Goal: Contribute content: Contribute content

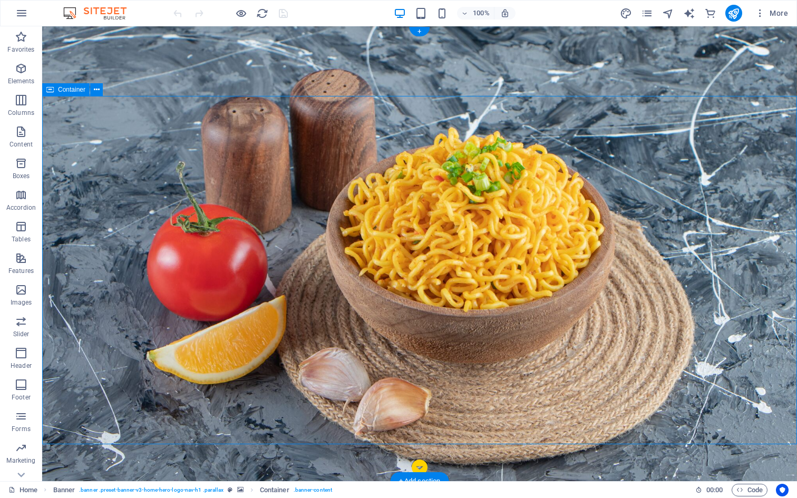
select select "%"
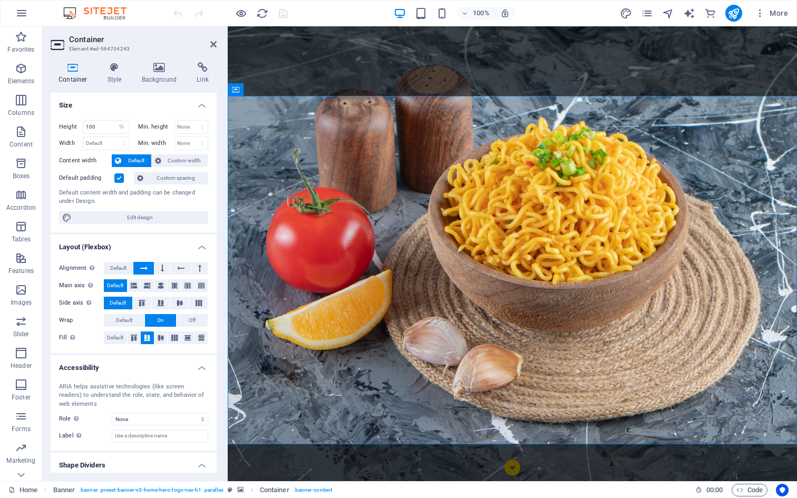
click at [209, 38] on h2 "Container" at bounding box center [143, 39] width 148 height 9
click at [215, 46] on icon at bounding box center [213, 44] width 6 height 8
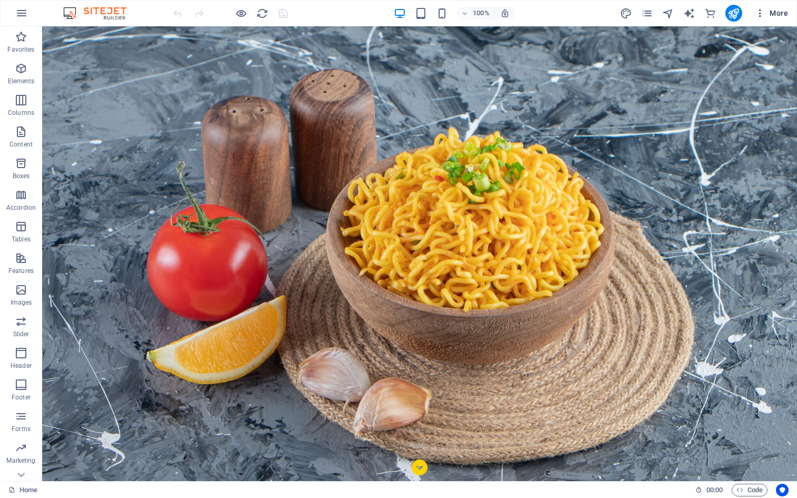
click at [756, 14] on icon "button" at bounding box center [759, 13] width 11 height 11
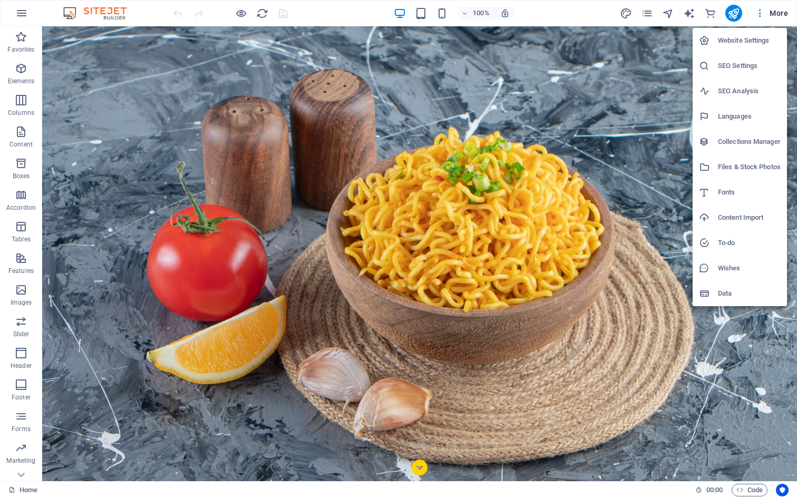
click at [637, 12] on div at bounding box center [398, 249] width 797 height 498
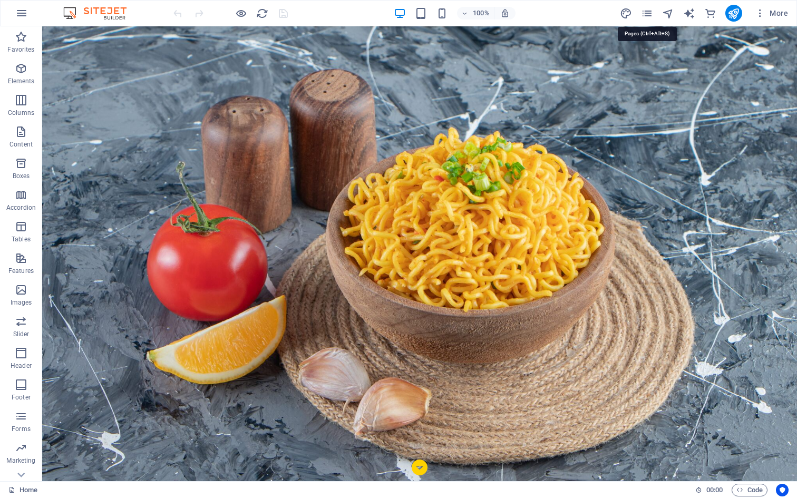
click at [644, 12] on icon "pages" at bounding box center [647, 13] width 12 height 12
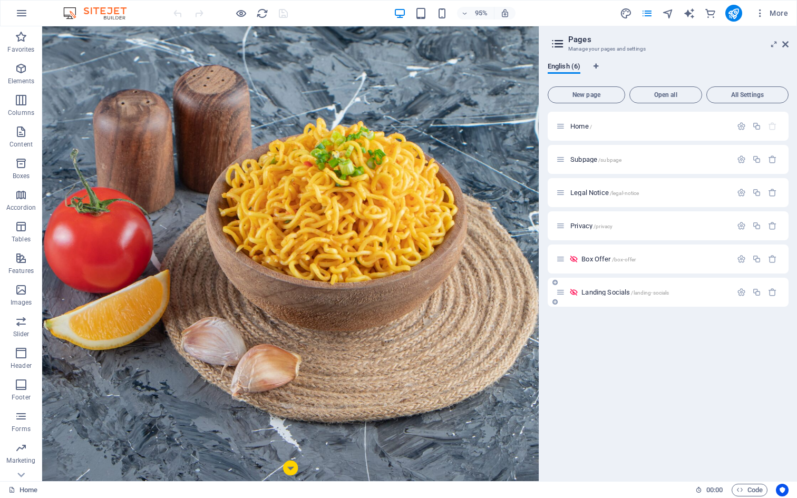
click at [611, 294] on span "Landing Socials /landing-socials" at bounding box center [624, 292] width 87 height 8
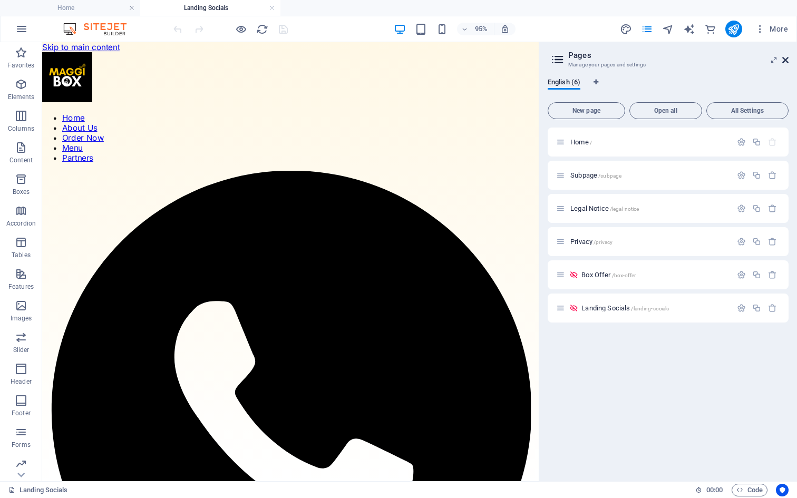
click at [783, 33] on span "More" at bounding box center [770, 29] width 33 height 11
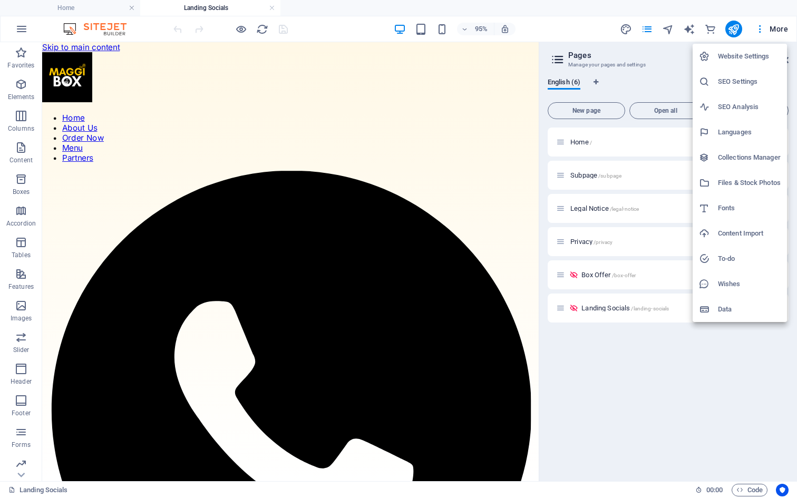
click at [641, 78] on div at bounding box center [398, 249] width 797 height 498
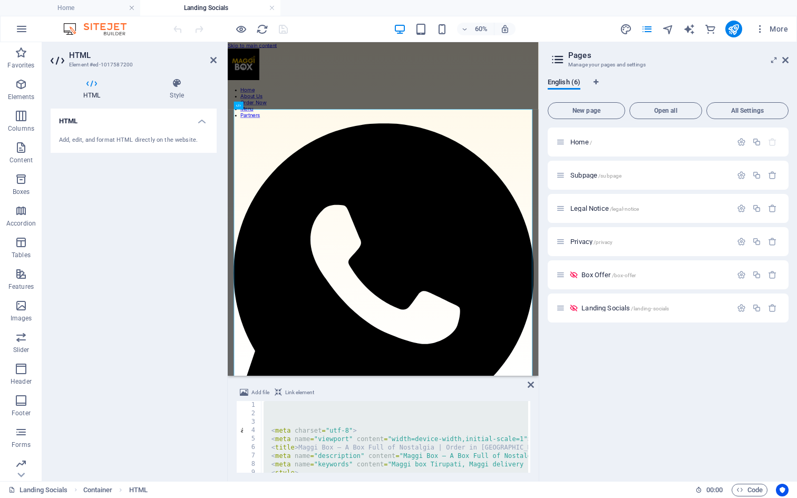
paste textarea
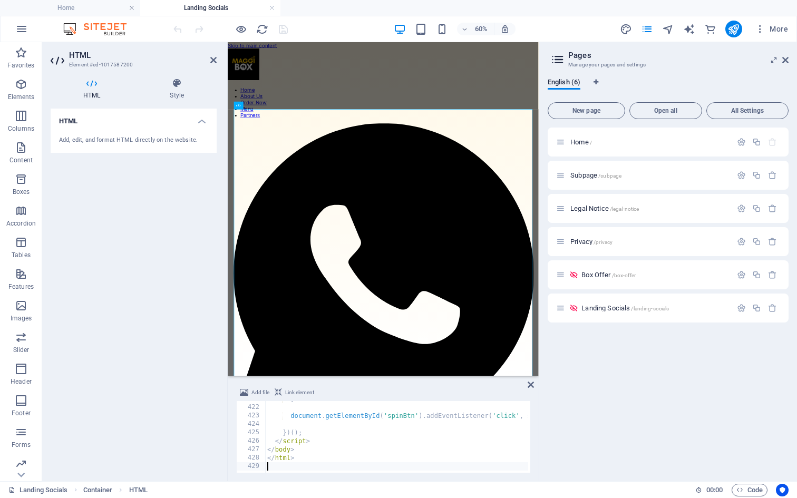
type textarea "})();"
click at [529, 386] on icon at bounding box center [530, 384] width 6 height 8
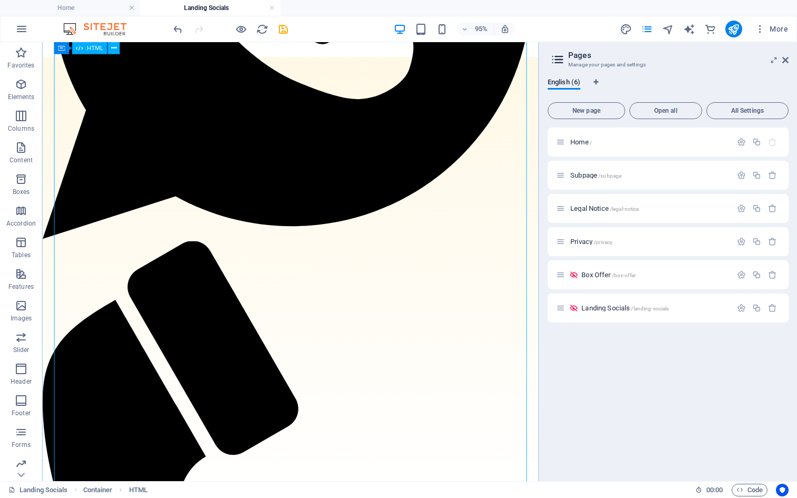
scroll to position [448, 0]
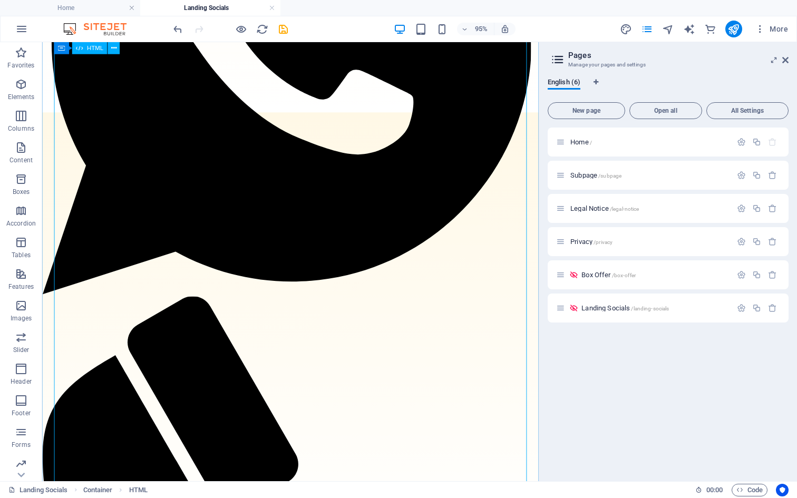
scroll to position [338, 0]
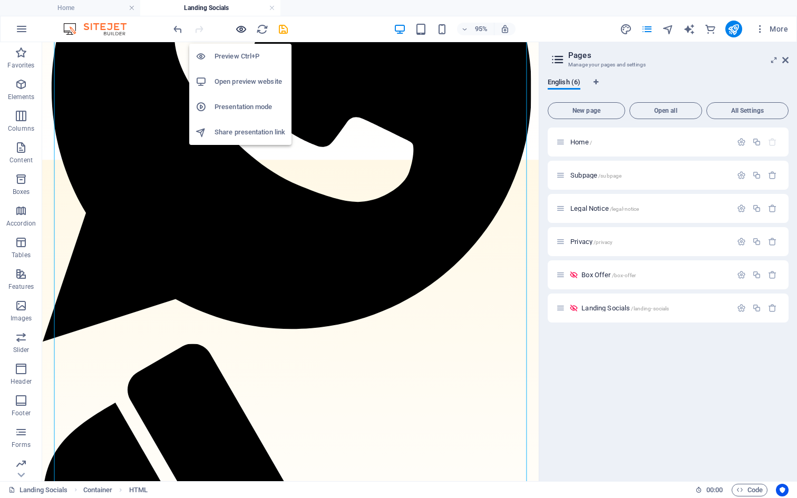
click at [239, 27] on icon "button" at bounding box center [241, 29] width 12 height 12
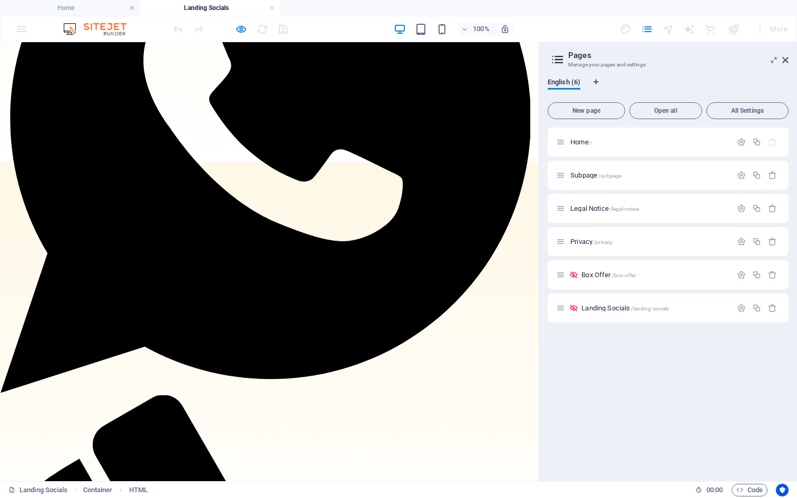
scroll to position [299, 0]
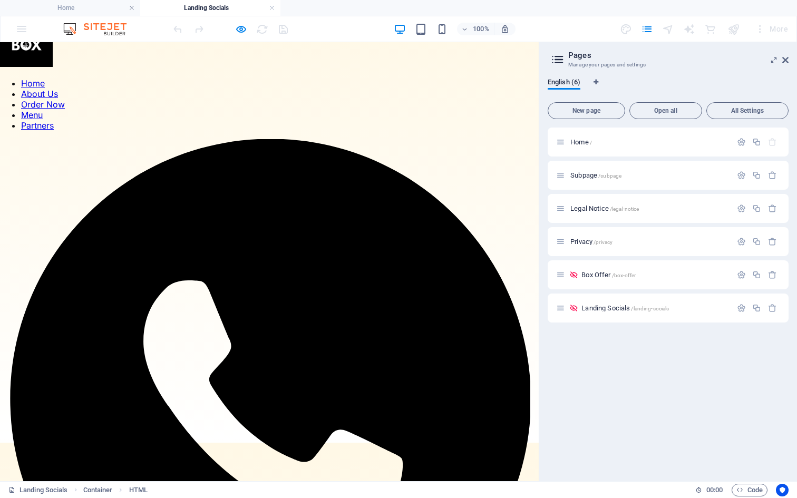
scroll to position [0, 0]
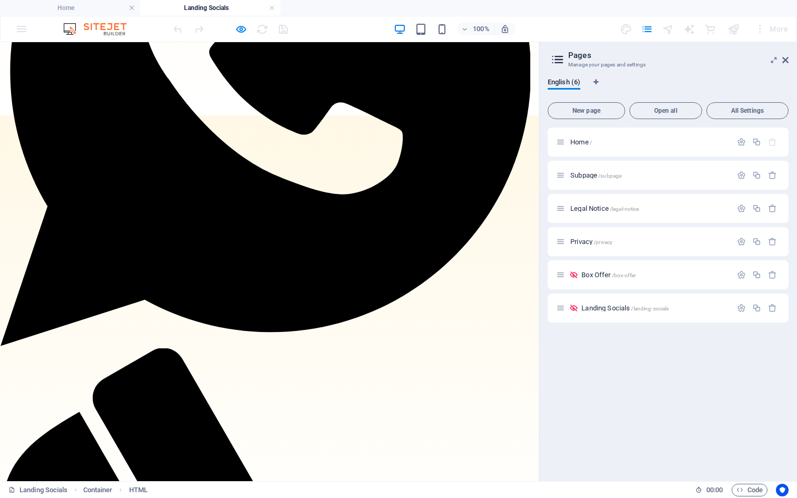
scroll to position [420, 0]
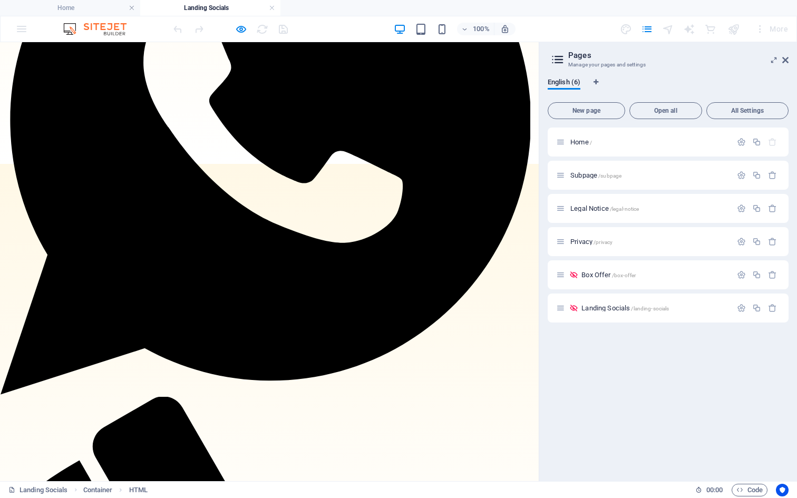
scroll to position [217, 0]
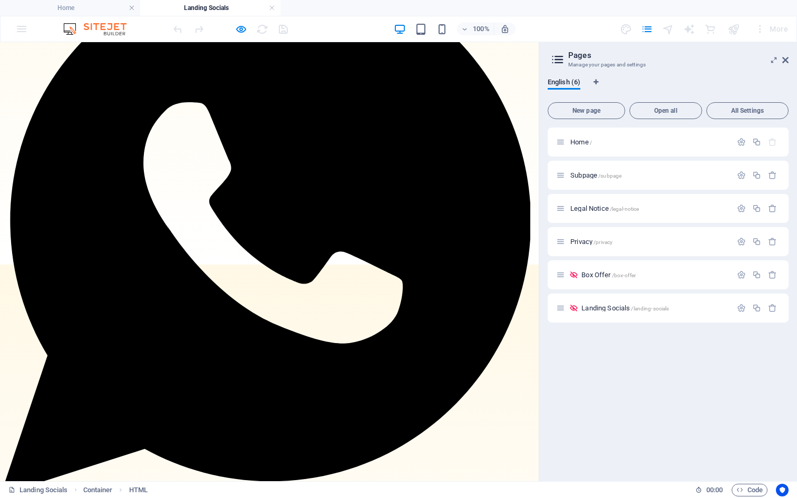
type input "zememedia"
type input "7865768"
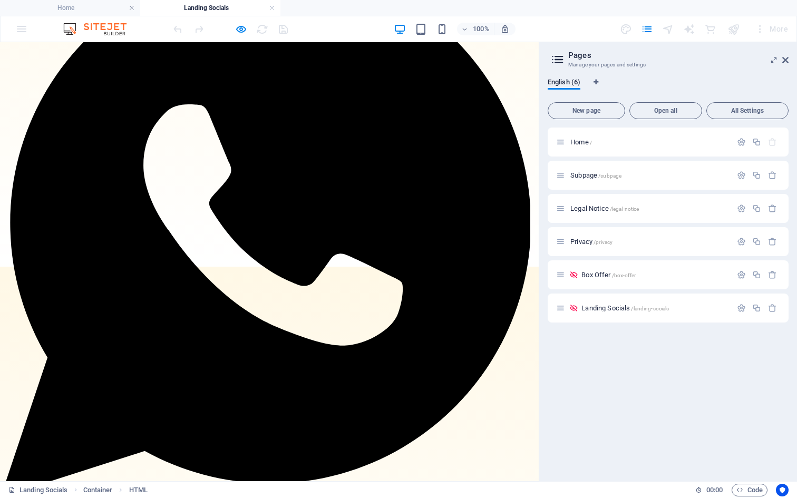
scroll to position [194, 0]
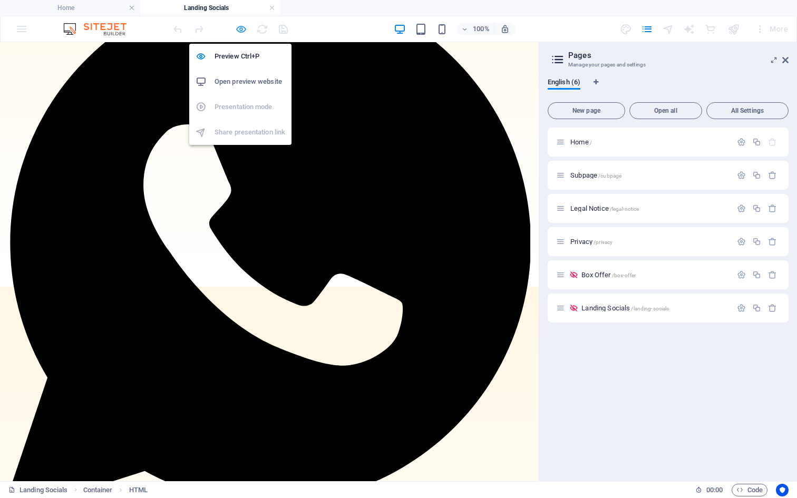
click at [241, 28] on icon "button" at bounding box center [241, 29] width 12 height 12
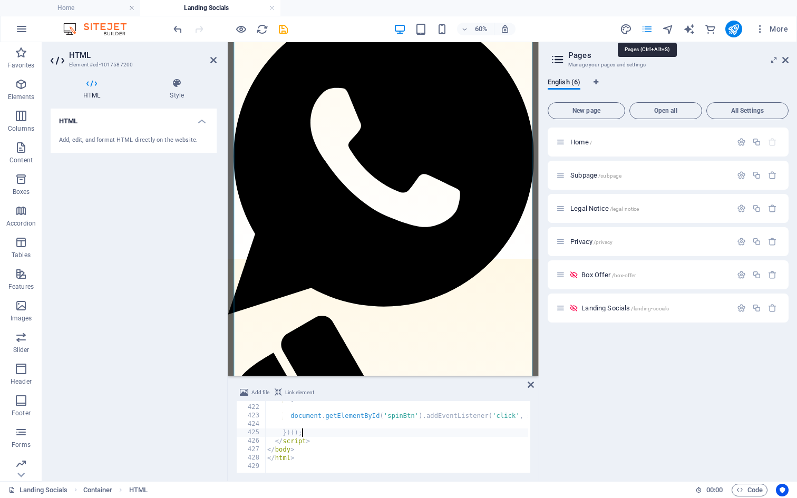
click at [649, 33] on icon "pages" at bounding box center [647, 29] width 12 height 12
click at [649, 30] on icon "pages" at bounding box center [647, 29] width 12 height 12
click at [782, 62] on icon at bounding box center [785, 60] width 6 height 8
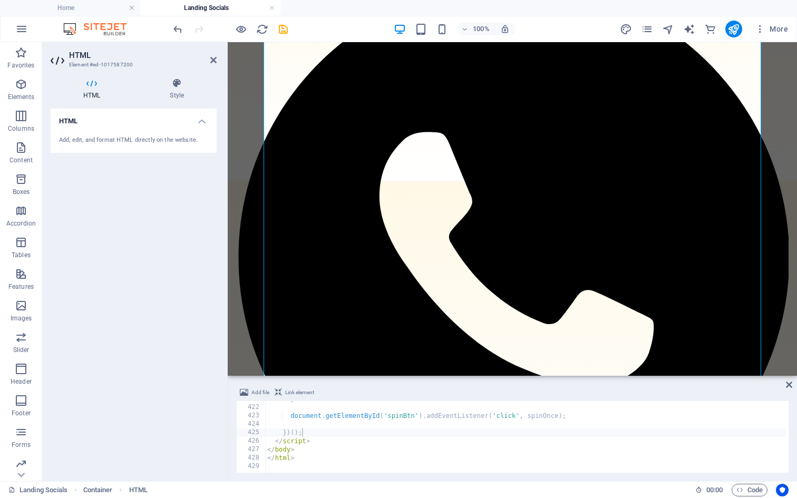
click at [180, 129] on div "Add, edit, and format HTML directly on the website." at bounding box center [134, 140] width 166 height 26
click at [202, 122] on h4 "HTML" at bounding box center [134, 118] width 166 height 19
click at [202, 122] on h4 "HTML" at bounding box center [134, 121] width 166 height 25
click at [739, 489] on icon "button" at bounding box center [739, 489] width 7 height 7
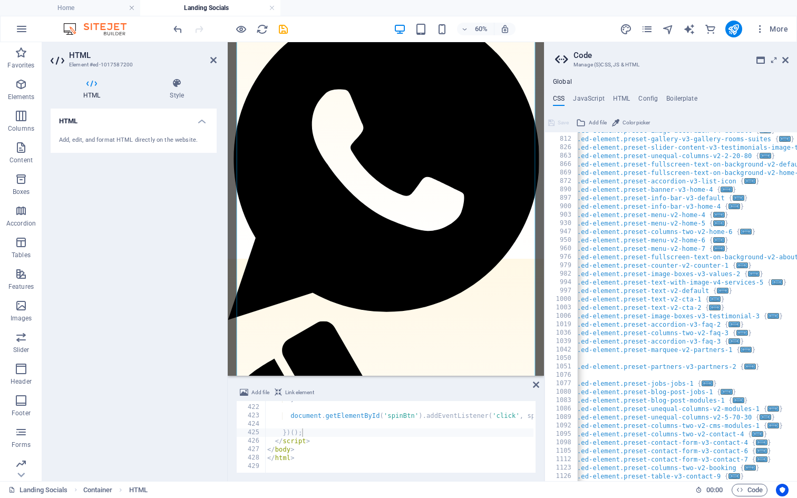
scroll to position [0, 2]
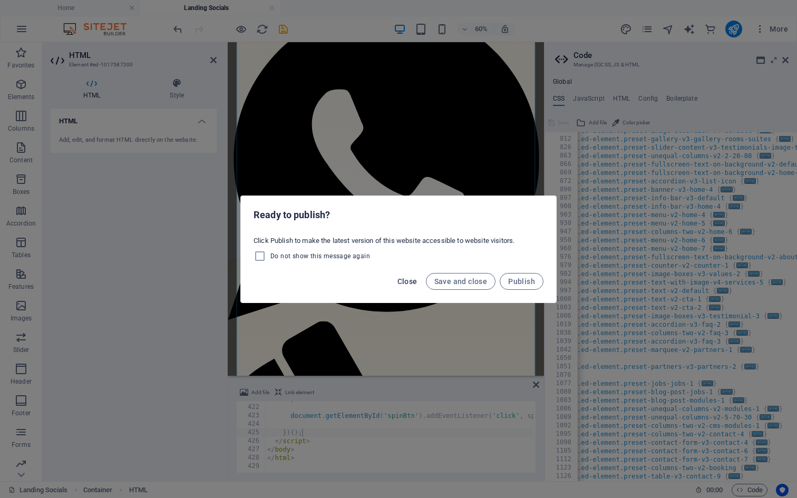
click at [410, 282] on span "Close" at bounding box center [407, 281] width 20 height 8
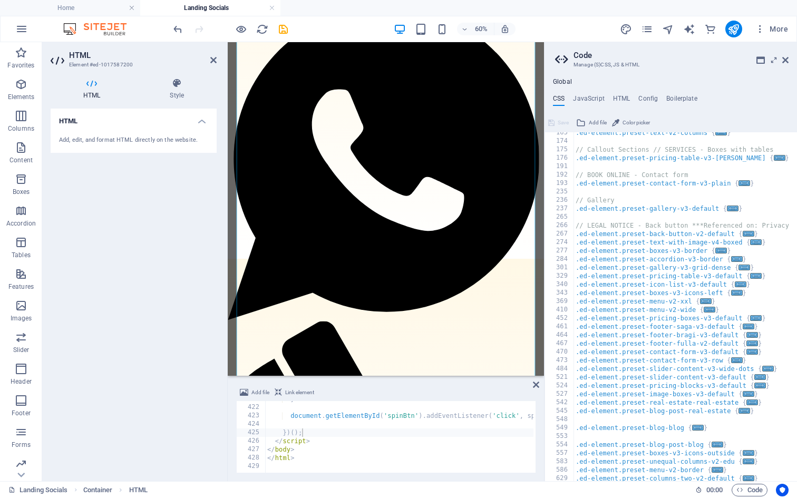
scroll to position [148, 0]
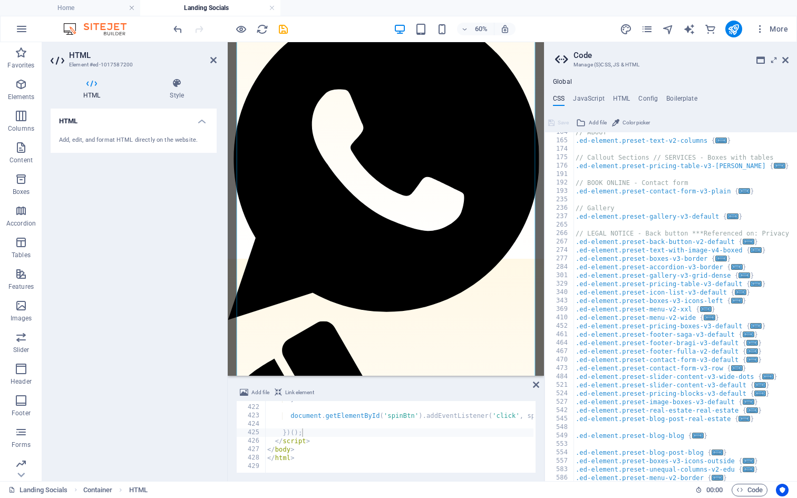
type textarea "</script>"
click at [619, 100] on h4 "HTML" at bounding box center [621, 101] width 17 height 12
type textarea "<a href="#main-content" class="wv-link-content button">Skip to main content</a>"
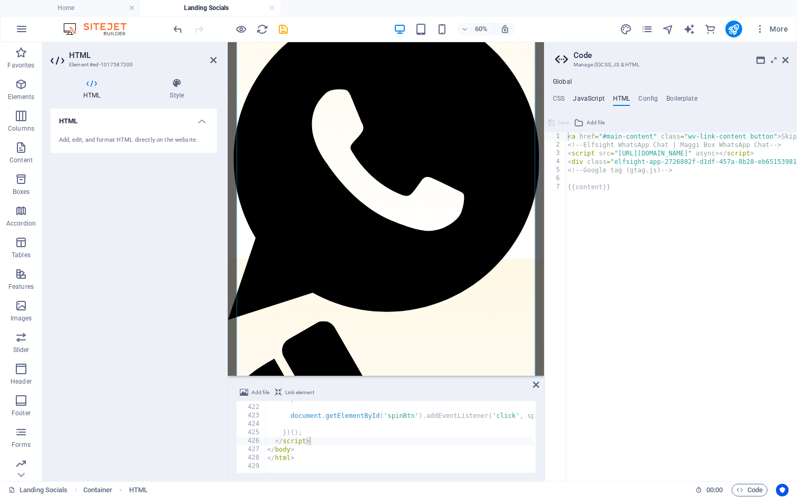
click at [580, 101] on h4 "JavaScript" at bounding box center [588, 101] width 31 height 12
type textarea "/* JS for preset "Menu V2" */"
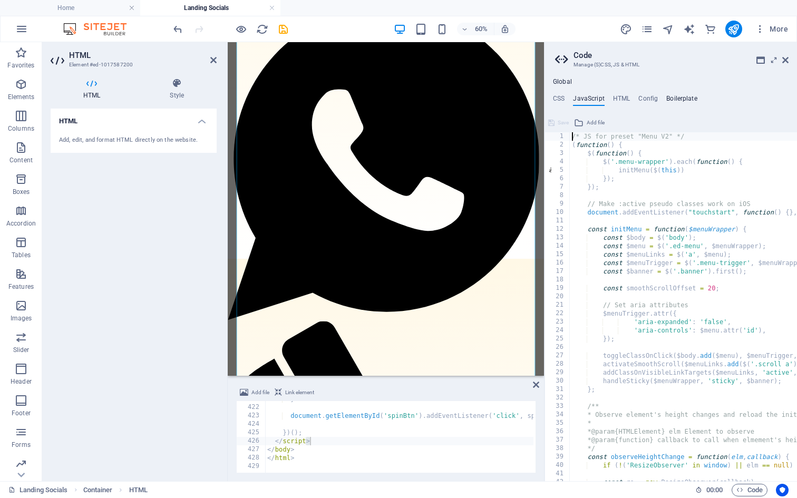
click at [684, 100] on h4 "Boilerplate" at bounding box center [681, 101] width 31 height 12
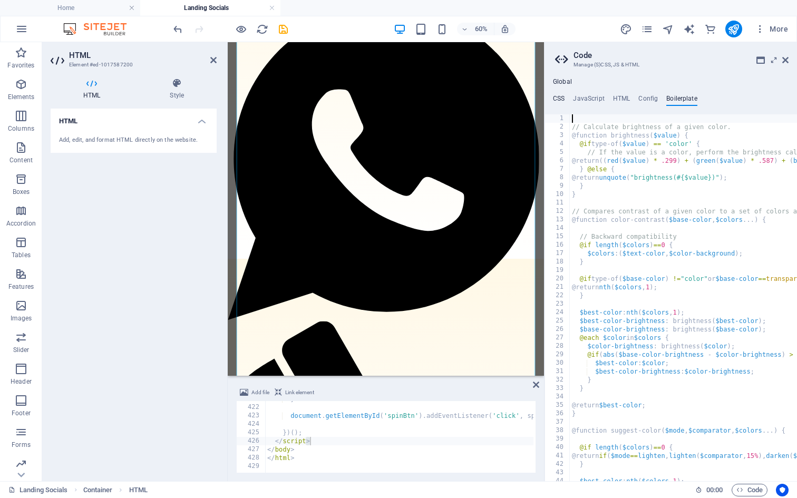
click at [557, 104] on h4 "CSS" at bounding box center [559, 101] width 12 height 12
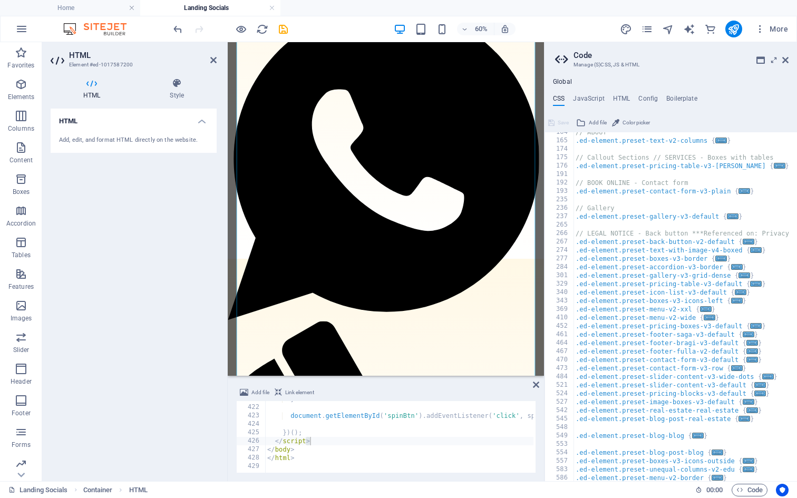
click at [748, 487] on span "Code" at bounding box center [749, 490] width 26 height 13
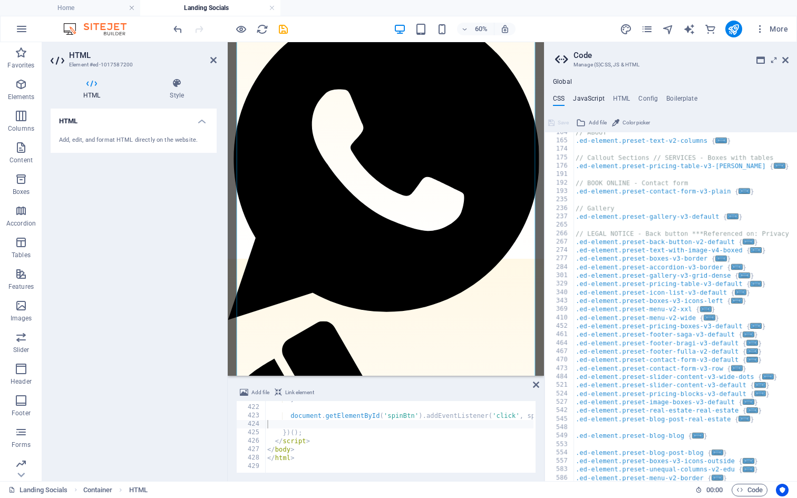
click at [597, 100] on h4 "JavaScript" at bounding box center [588, 101] width 31 height 12
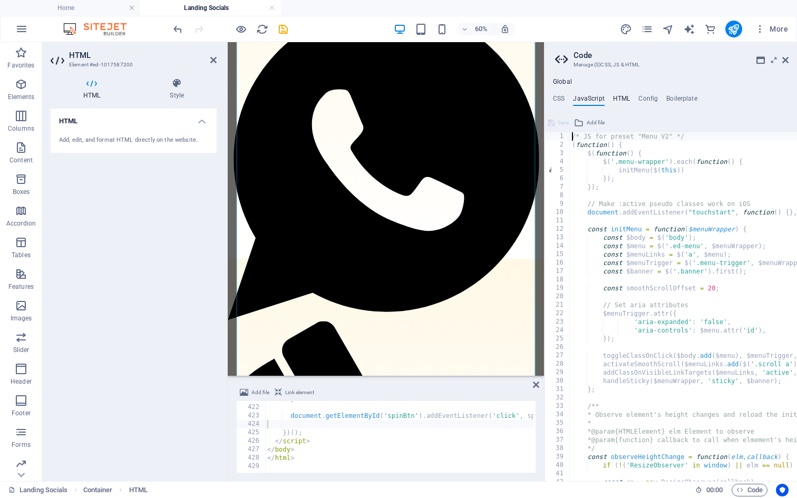
click at [622, 96] on h4 "HTML" at bounding box center [621, 101] width 17 height 12
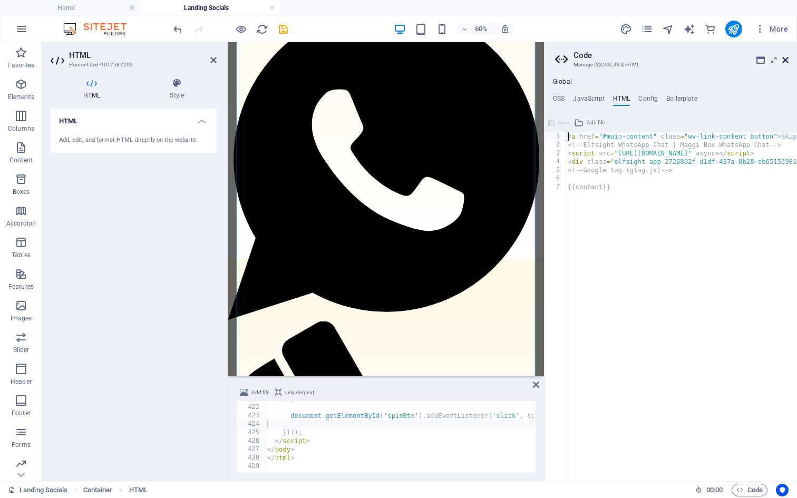
click at [782, 56] on icon at bounding box center [785, 60] width 6 height 8
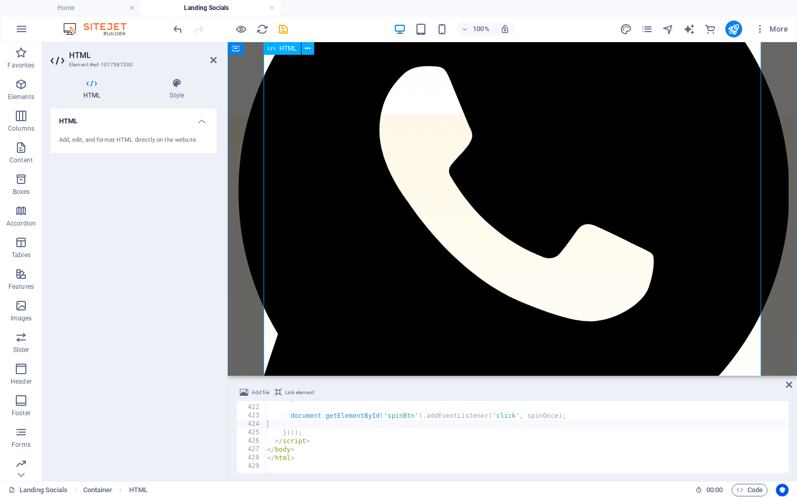
scroll to position [286, 0]
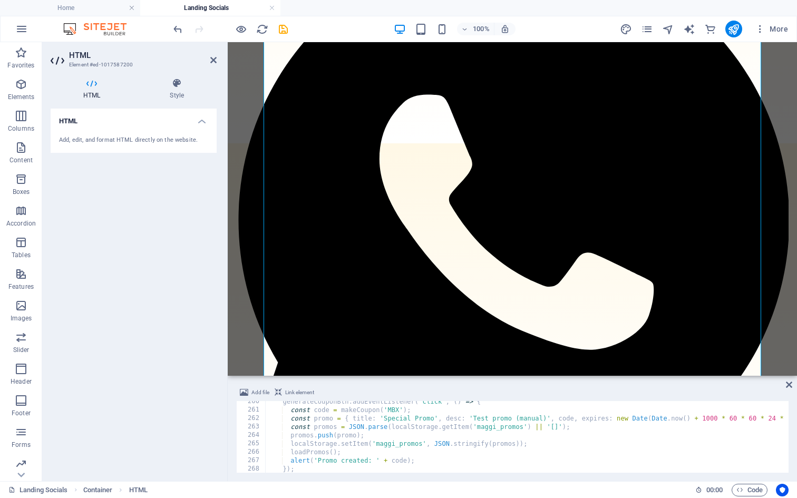
scroll to position [0, 0]
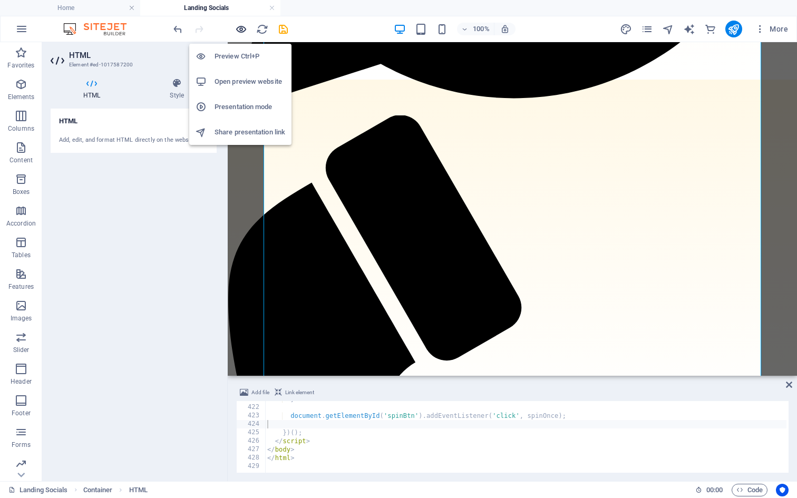
click at [242, 30] on icon "button" at bounding box center [241, 29] width 12 height 12
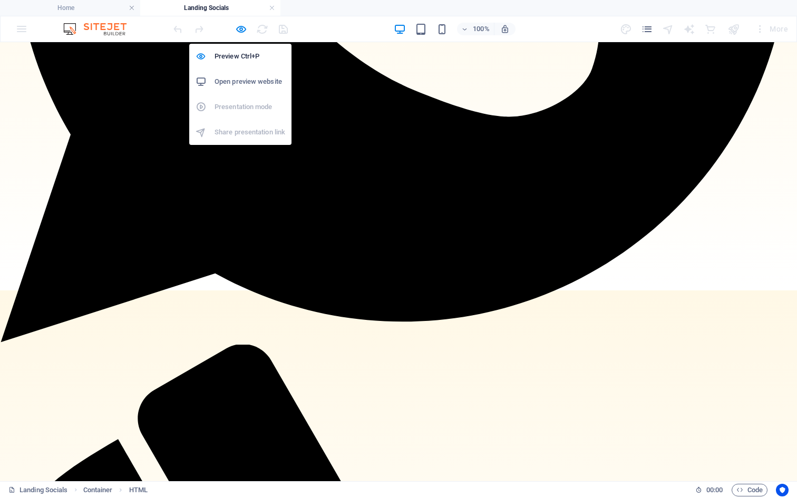
click at [242, 81] on h6 "Open preview website" at bounding box center [249, 81] width 71 height 13
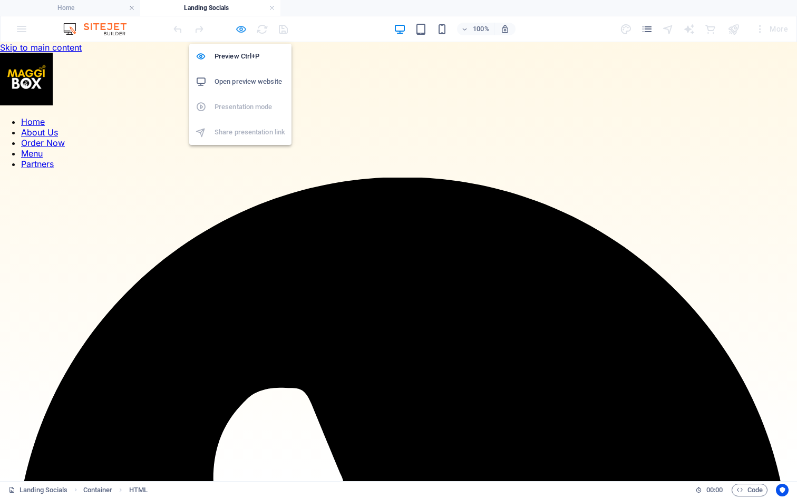
click at [241, 31] on icon "button" at bounding box center [241, 29] width 12 height 12
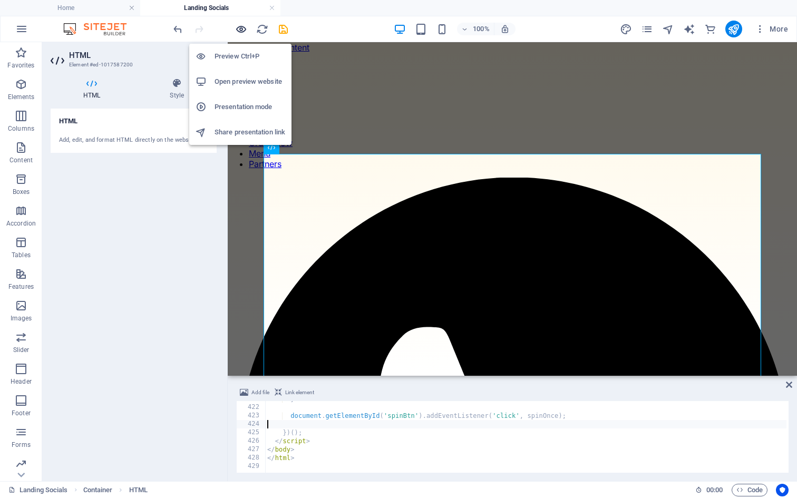
scroll to position [3547, 0]
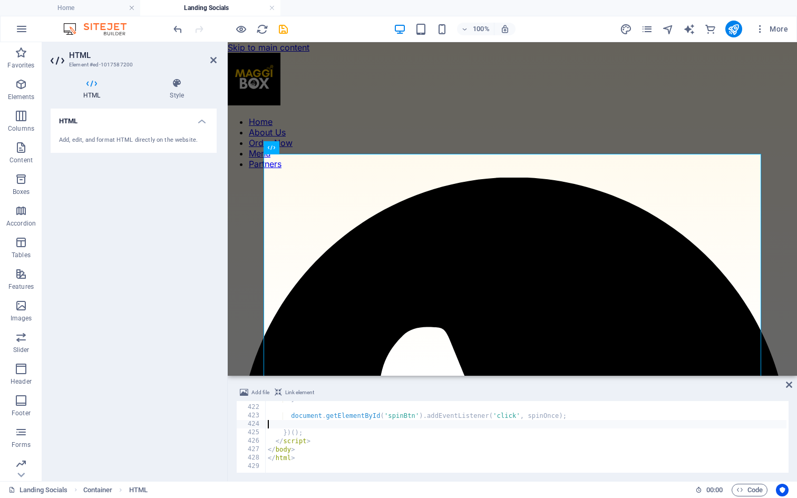
type textarea "</html>"
click at [787, 386] on icon at bounding box center [789, 384] width 6 height 8
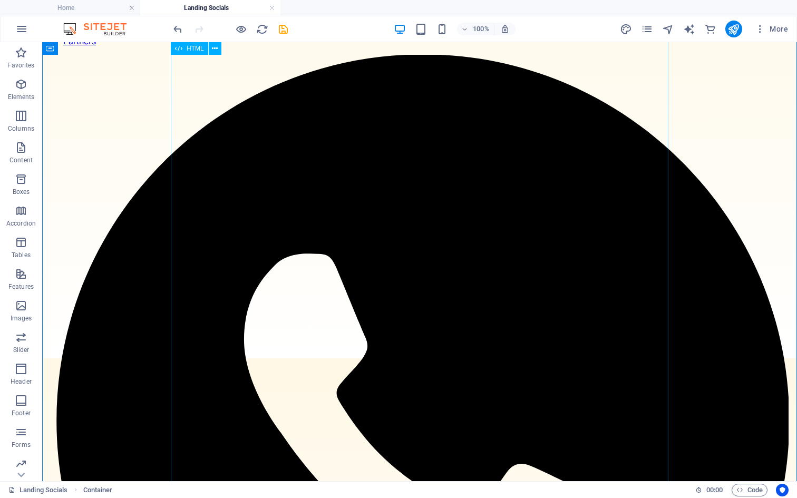
scroll to position [114, 0]
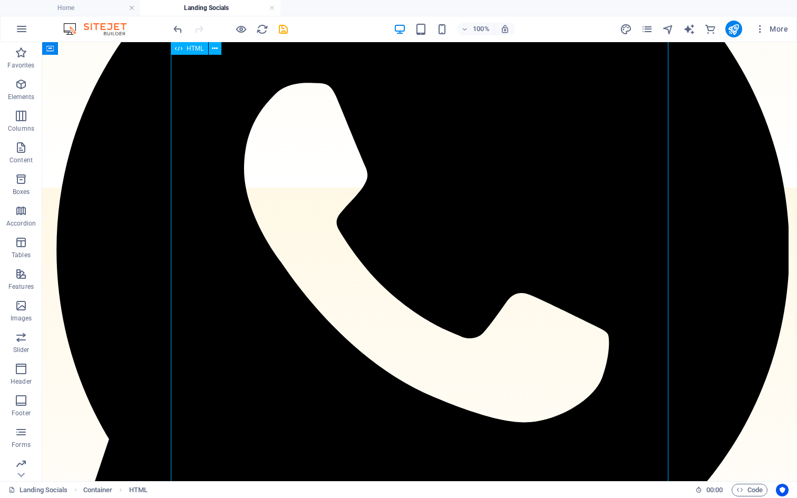
scroll to position [322, 0]
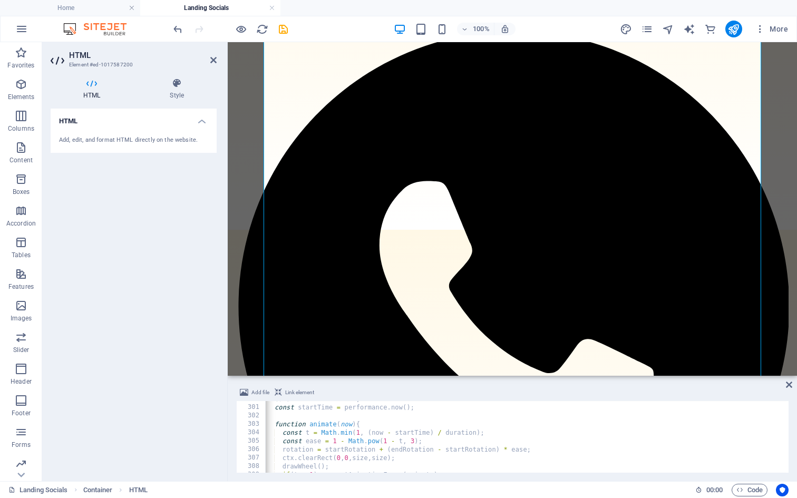
scroll to position [2508, 0]
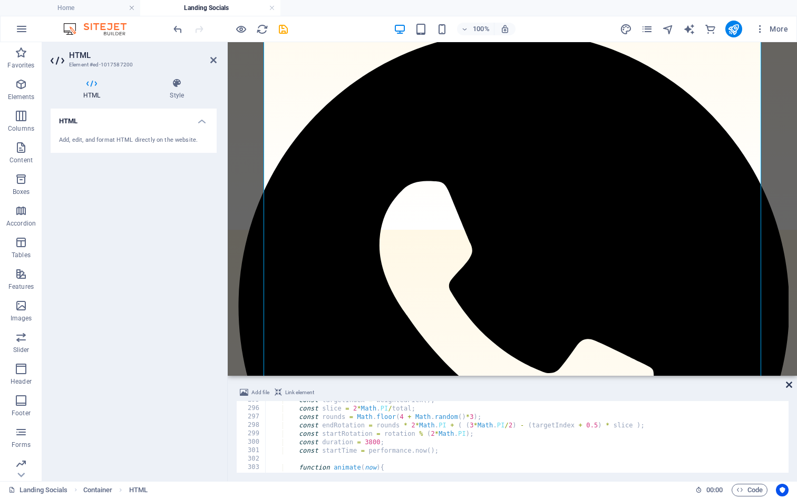
click at [786, 383] on icon at bounding box center [789, 384] width 6 height 8
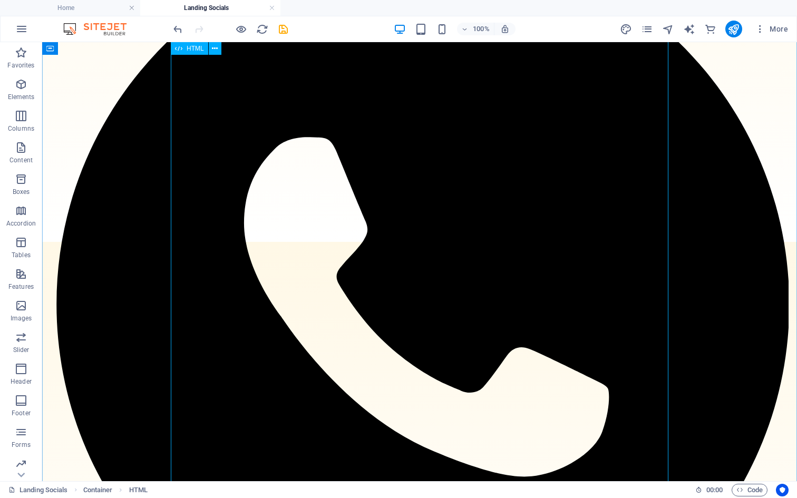
click at [666, 25] on icon "navigator" at bounding box center [668, 29] width 12 height 12
select select "18275896-en"
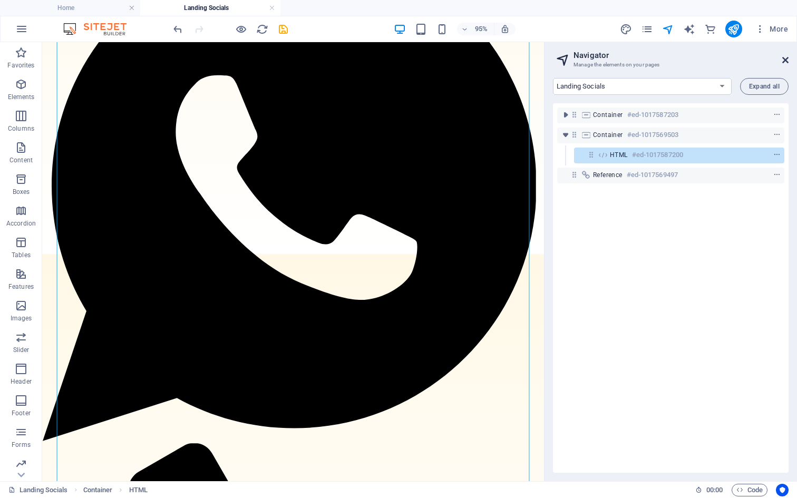
click at [783, 60] on icon at bounding box center [785, 60] width 6 height 8
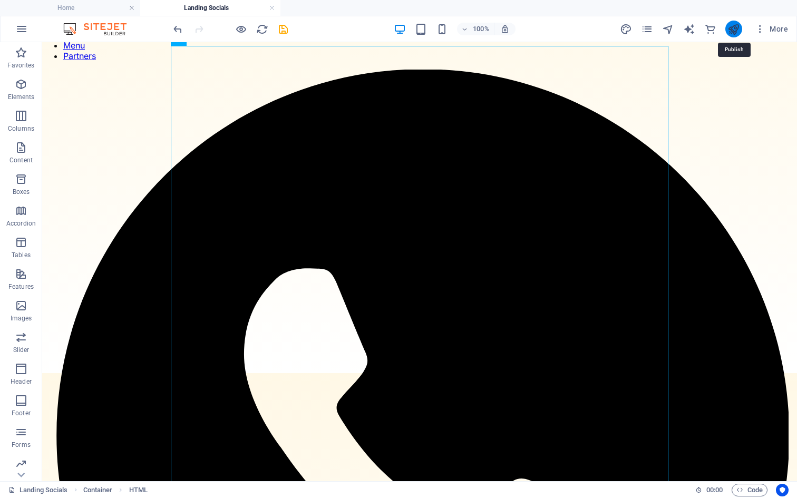
click at [728, 29] on icon "publish" at bounding box center [733, 29] width 12 height 12
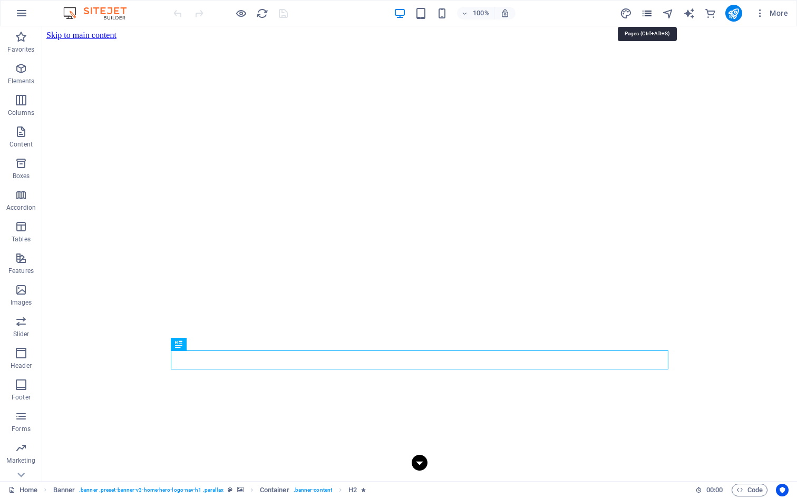
click at [647, 15] on icon "pages" at bounding box center [647, 13] width 12 height 12
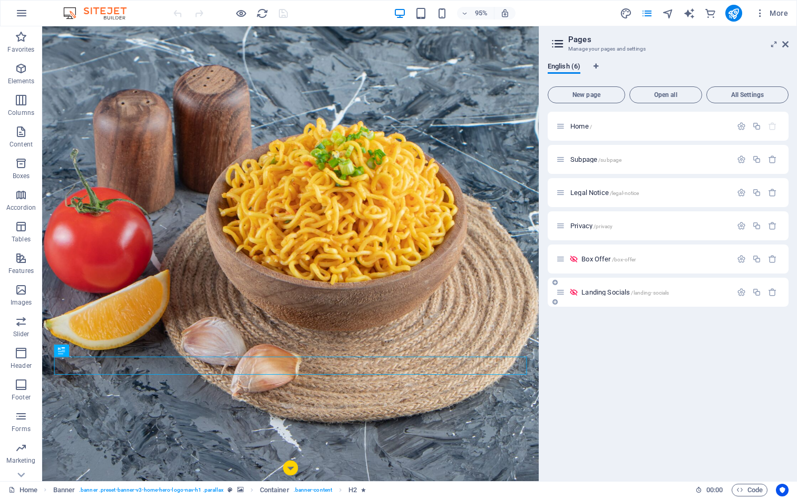
click at [603, 286] on div "Landing Socials /landing-socials" at bounding box center [643, 292] width 175 height 12
click at [603, 295] on span "Landing Socials /landing-socials" at bounding box center [624, 292] width 87 height 8
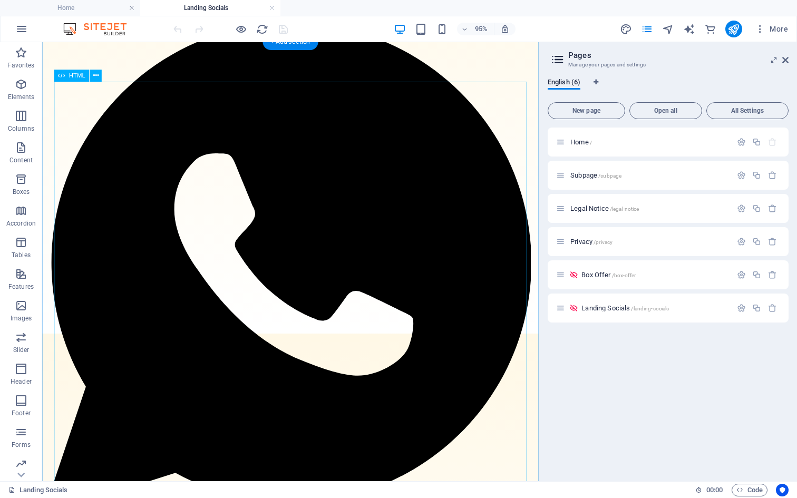
scroll to position [186, 0]
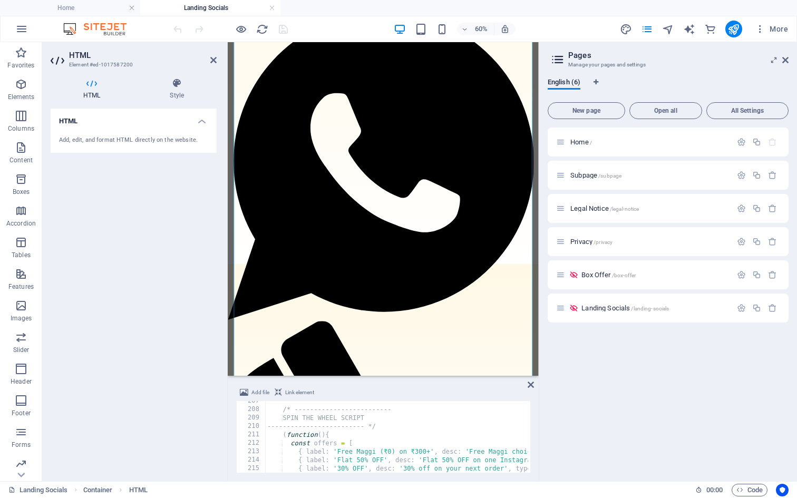
scroll to position [1741, 0]
drag, startPoint x: 280, startPoint y: 430, endPoint x: 368, endPoint y: 443, distance: 89.0
click at [368, 444] on div "/* ------------------------- SPIN THE WHEEL SCRIPT ------------------------- */…" at bounding box center [739, 440] width 948 height 86
click at [368, 443] on div "/* ------------------------- SPIN THE WHEEL SCRIPT ------------------------- */…" at bounding box center [739, 440] width 948 height 86
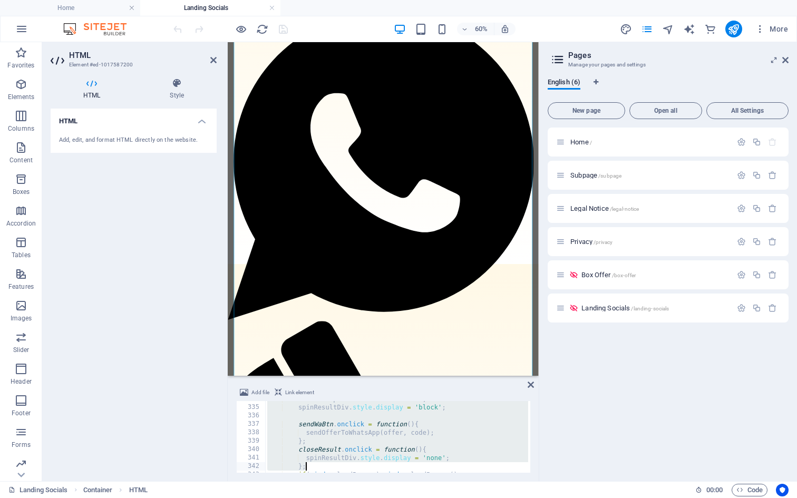
scroll to position [2982, 0]
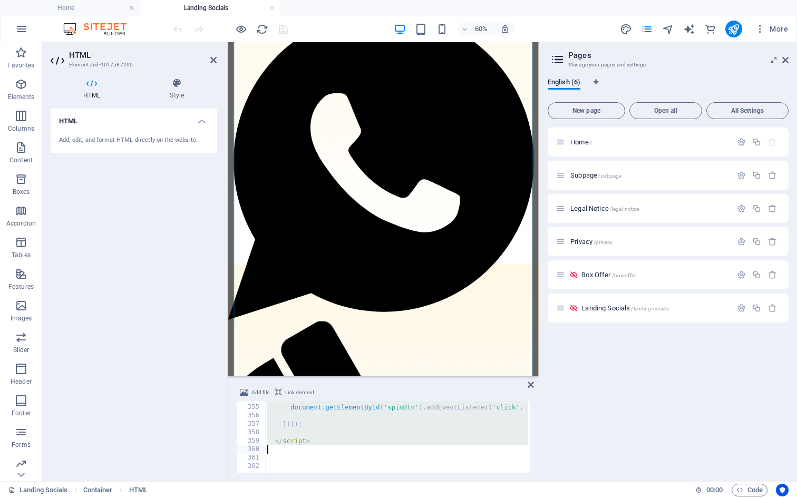
drag, startPoint x: 282, startPoint y: 434, endPoint x: 403, endPoint y: 450, distance: 122.3
click at [403, 450] on div "document . getElementById ( 'spinBtn' ) . addEventListener ( 'click' , spinOnce…" at bounding box center [739, 438] width 948 height 86
type textarea "</script>"
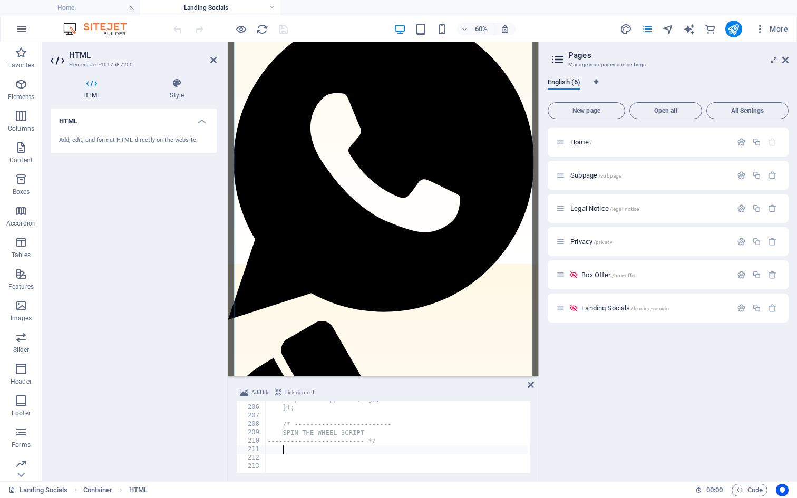
scroll to position [1726, 0]
paste textarea
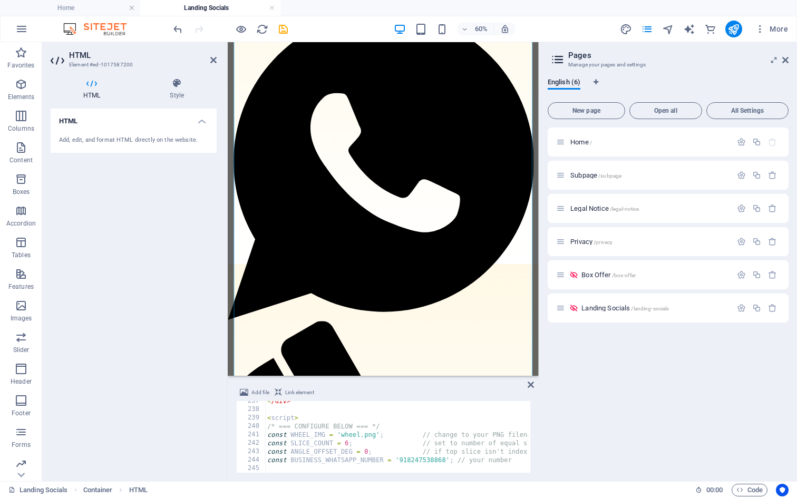
scroll to position [2009, 0]
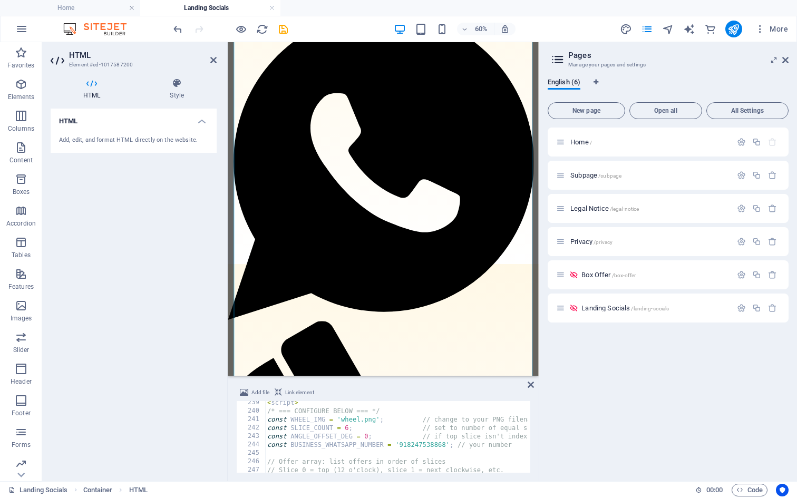
click at [257, 387] on span "Add file" at bounding box center [260, 392] width 18 height 13
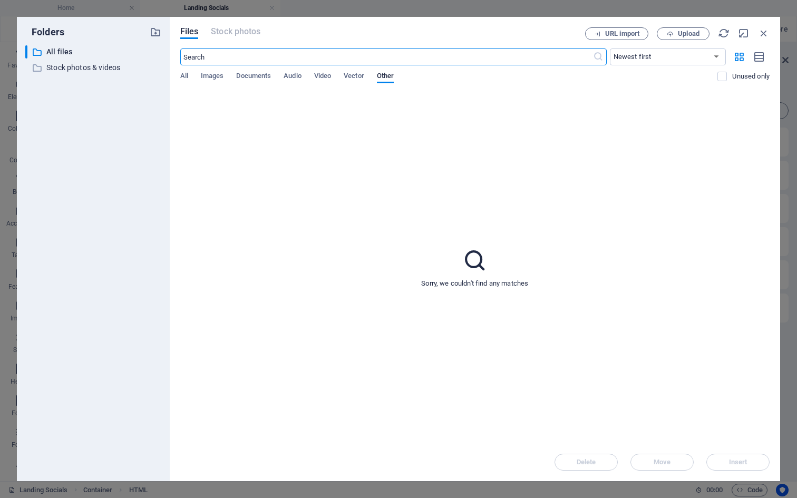
scroll to position [0, 0]
click at [681, 35] on span "Upload" at bounding box center [689, 34] width 22 height 6
click at [316, 74] on span "Video" at bounding box center [322, 77] width 17 height 15
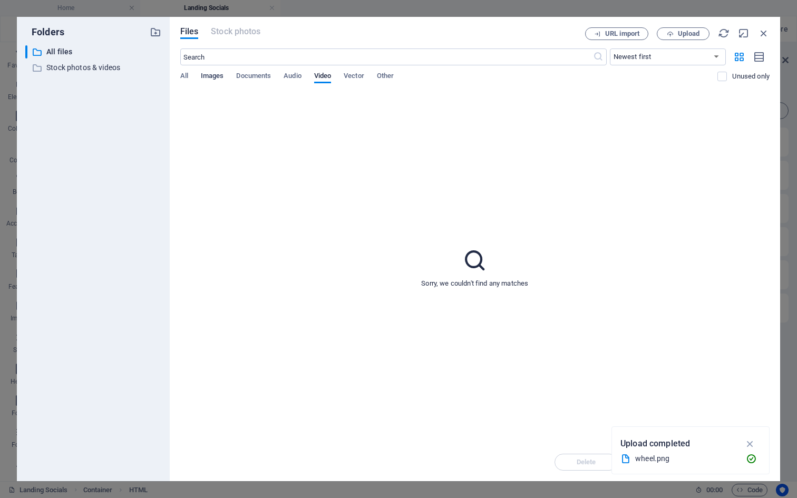
click at [217, 74] on span "Images" at bounding box center [212, 77] width 23 height 15
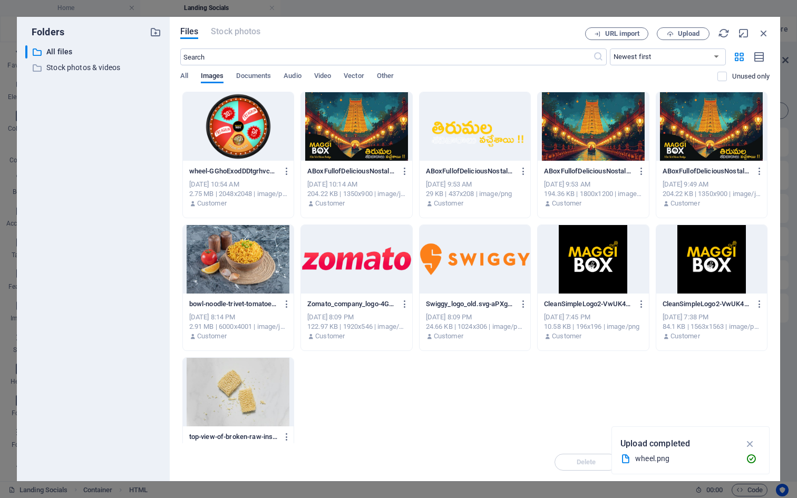
click at [242, 134] on div at bounding box center [238, 126] width 111 height 68
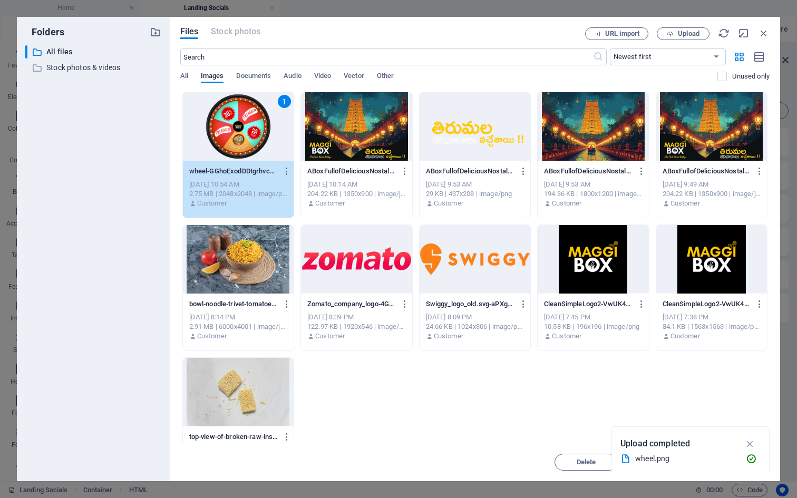
click at [242, 134] on div "1" at bounding box center [238, 126] width 111 height 68
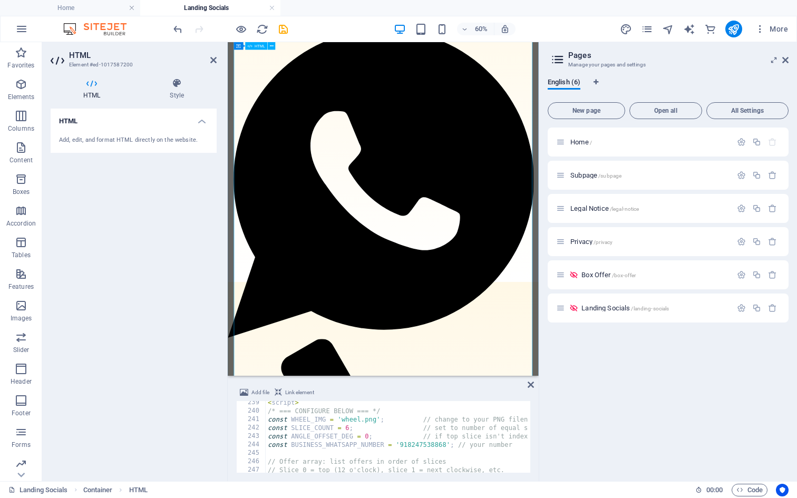
scroll to position [156, 0]
click at [348, 429] on div "< script > /* === CONFIGURE BELOW === */ const WHEEL_IMG = 'wheel.png' ; // cha…" at bounding box center [765, 441] width 998 height 86
type textarea "const SLICE_COUNT = 5; // set to number of equal slices in the image"
click at [402, 452] on div "< script > /* === CONFIGURE BELOW === */ const WHEEL_IMG = 'wheel.png' ; // cha…" at bounding box center [765, 441] width 998 height 86
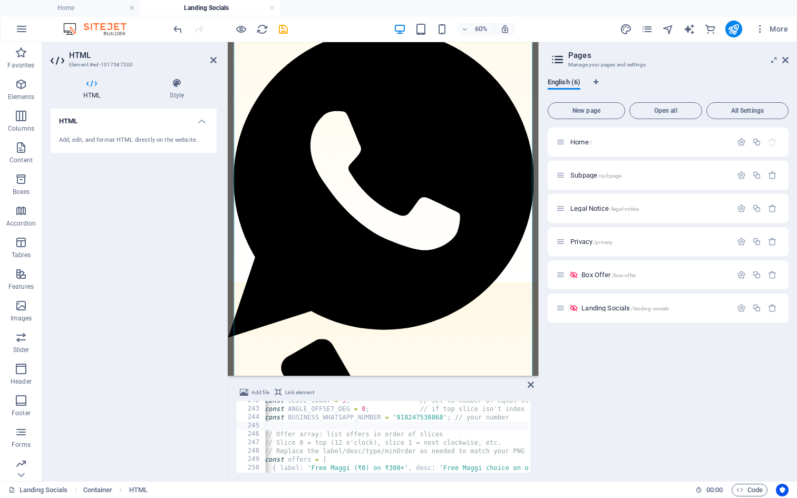
scroll to position [2024, 0]
click at [405, 433] on div "const WHEEL_IMG = 'wheel.png' ; // change to your PNG filename const SLICE_COUN…" at bounding box center [761, 443] width 998 height 86
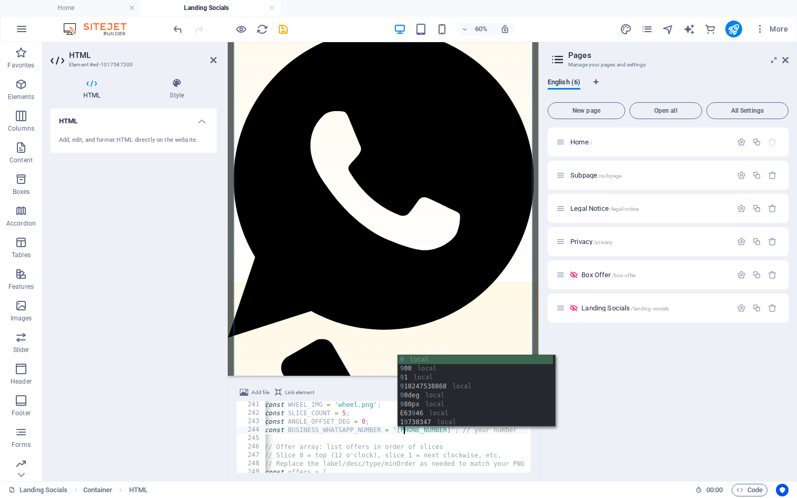
scroll to position [0, 11]
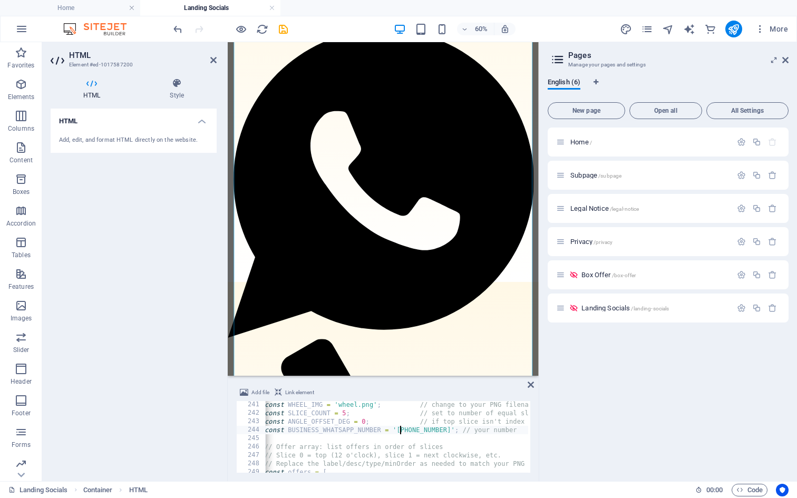
type textarea "const BUSINESS_WHATSAPP_NUMBER = '8247538868'; // your number"
click at [459, 438] on div "const WHEEL_IMG = 'wheel.png' ; // change to your PNG filename const SLICE_COUN…" at bounding box center [765, 443] width 998 height 86
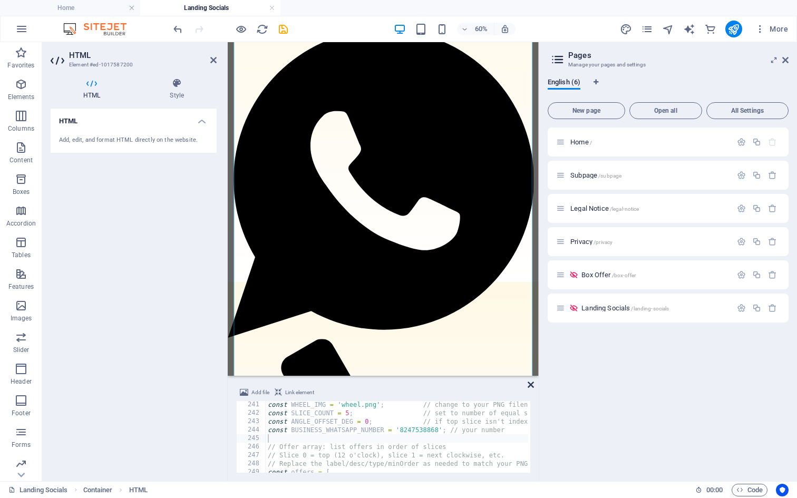
click at [532, 385] on icon at bounding box center [530, 384] width 6 height 8
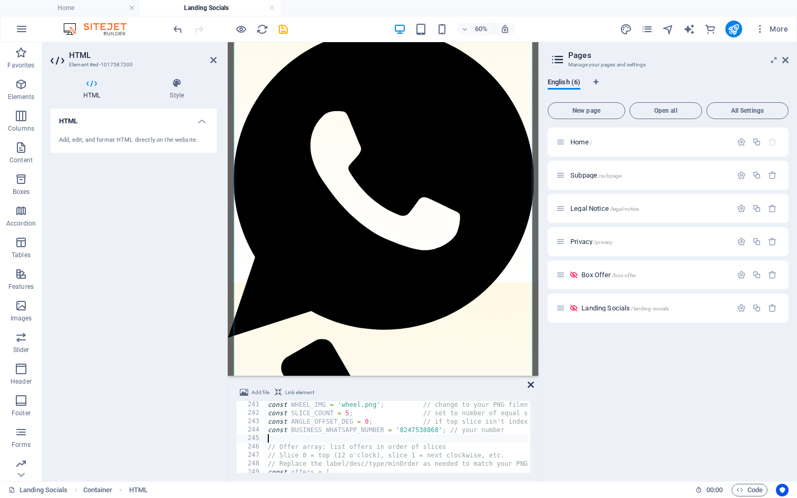
click at [531, 382] on icon at bounding box center [530, 384] width 6 height 8
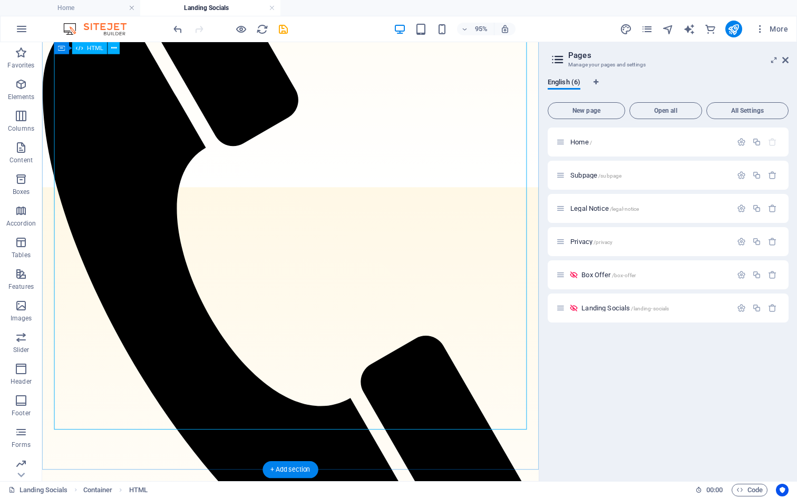
scroll to position [788, 0]
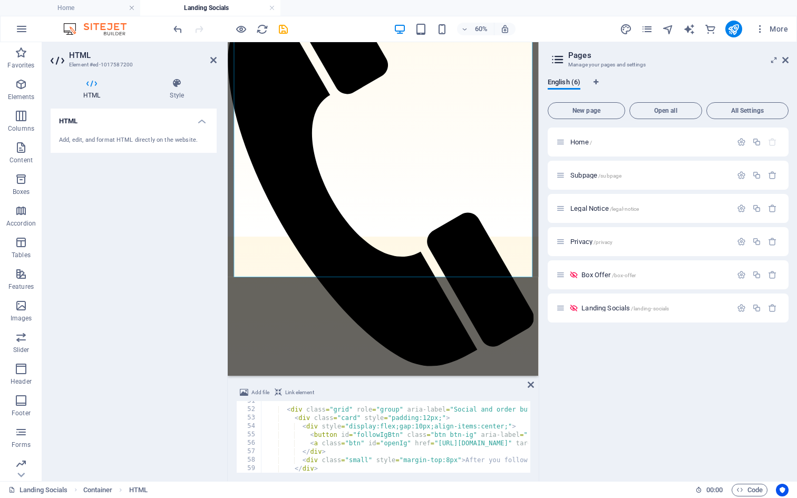
scroll to position [0, 0]
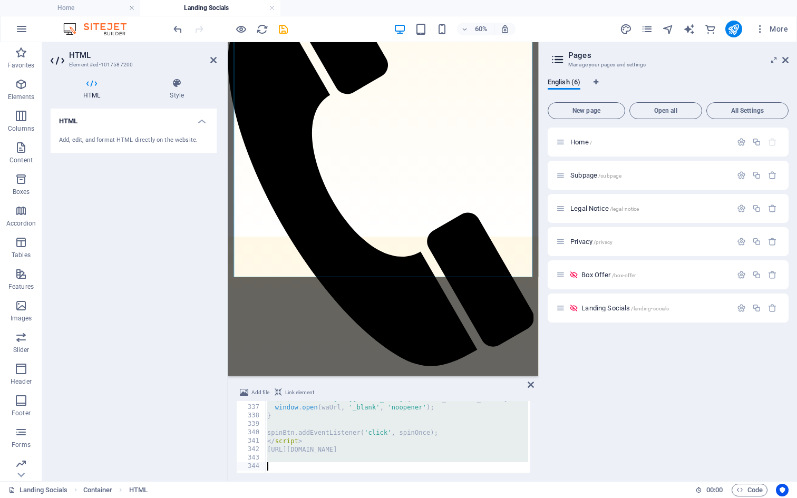
click at [347, 450] on div "const waUrl = ` https://wa.me/ ${ BUSINESS_WHATSAPP_NUMBER } ?text= ` + encodeU…" at bounding box center [764, 438] width 998 height 86
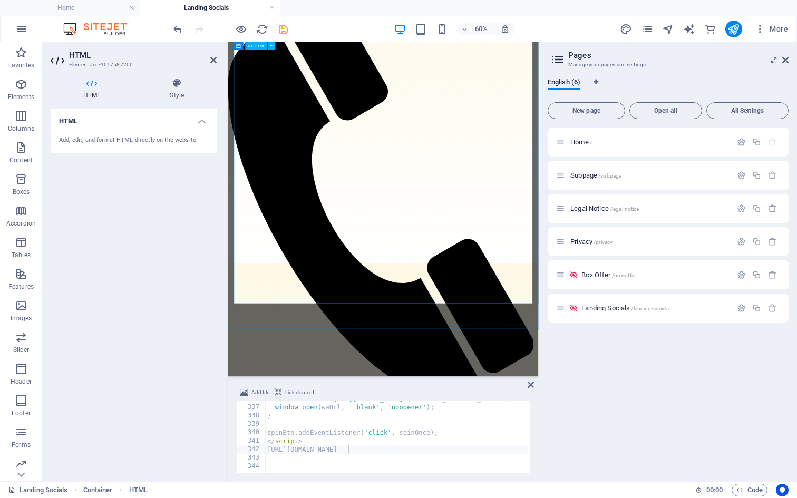
scroll to position [744, 0]
type textarea "spinBtn.addEventListener('click', spinOnce);"
click at [328, 436] on div "const waUrl = ` https://wa.me/ ${ BUSINESS_WHATSAPP_NUMBER } ?text= ` + encodeU…" at bounding box center [764, 438] width 998 height 86
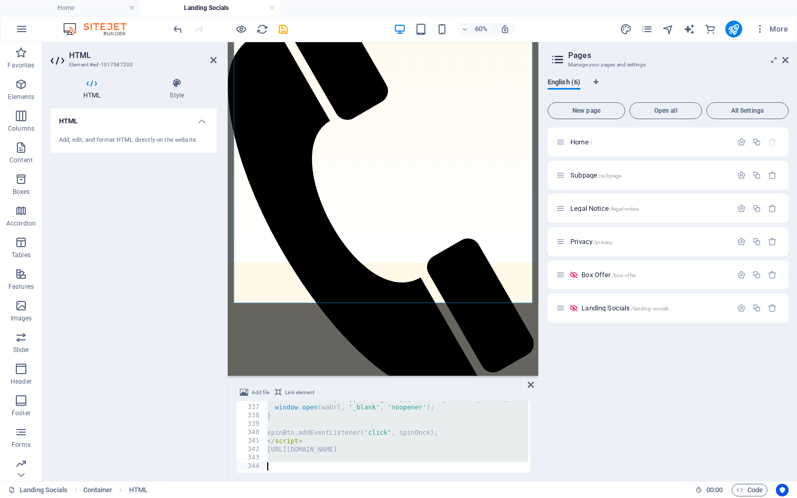
paste textarea
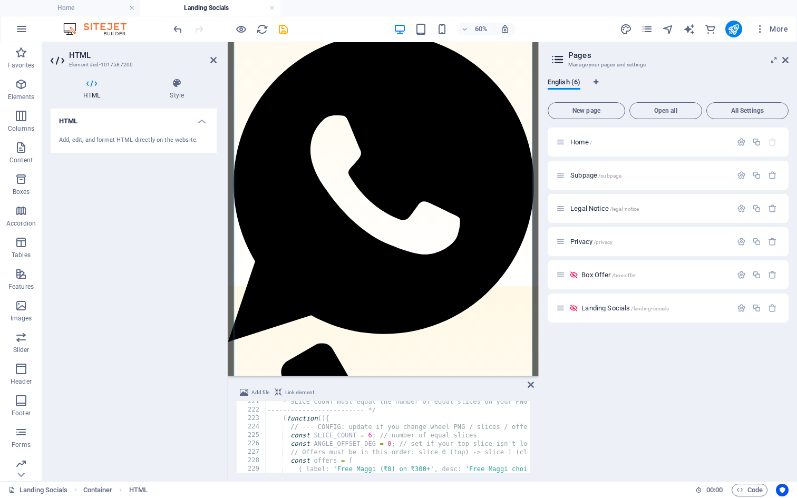
scroll to position [1858, 0]
click at [370, 435] on div "- SLICE_COUNT must equal the number of equal slices on your PNG ---------------…" at bounding box center [758, 440] width 986 height 86
click at [387, 448] on div "- SLICE_COUNT must equal the number of equal slices on your PNG ---------------…" at bounding box center [758, 440] width 986 height 86
click at [391, 442] on div "- SLICE_COUNT must equal the number of equal slices on your PNG ---------------…" at bounding box center [758, 440] width 986 height 86
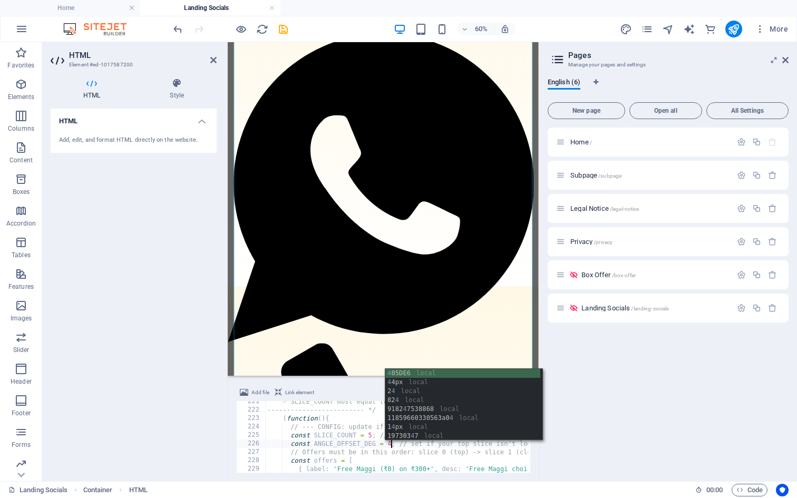
scroll to position [0, 9]
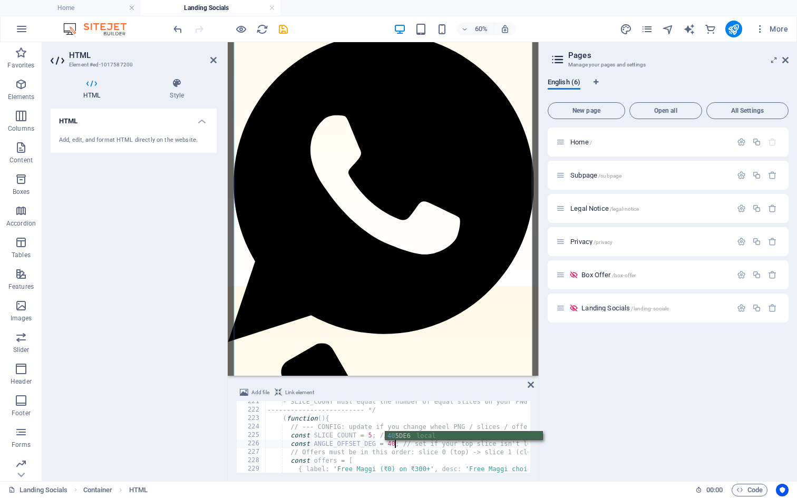
click at [426, 457] on div "- SLICE_COUNT must equal the number of equal slices on your PNG ---------------…" at bounding box center [758, 440] width 986 height 86
click at [381, 447] on div "- SLICE_COUNT must equal the number of equal slices on your PNG ---------------…" at bounding box center [758, 440] width 986 height 86
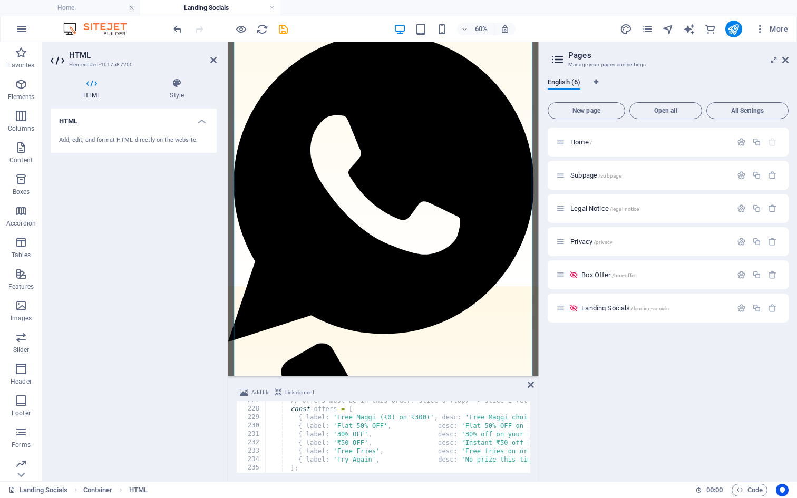
scroll to position [1910, 0]
drag, startPoint x: 297, startPoint y: 459, endPoint x: 510, endPoint y: 458, distance: 213.9
click at [511, 458] on div "// Offers must be in this order: slice 0 (top) -> slice 1 (clockwise) -> ... co…" at bounding box center [758, 439] width 986 height 86
click at [367, 450] on div "// Offers must be in this order: slice 0 (top) -> slice 1 (clockwise) -> ... co…" at bounding box center [758, 439] width 986 height 86
type textarea "{ label: 'Free Fries', desc: 'Free fries on orders ≥ ₹200', type:'freeitem', mi…"
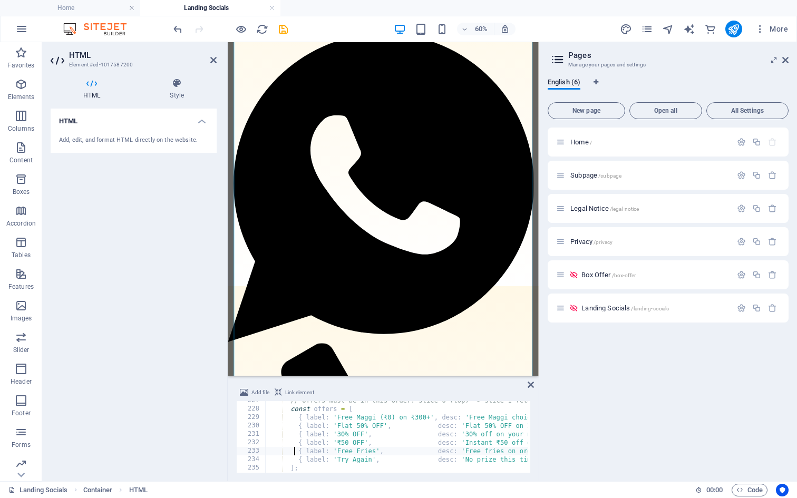
click at [292, 453] on div "// Offers must be in this order: slice 0 (top) -> slice 1 (clockwise) -> ... co…" at bounding box center [758, 439] width 986 height 86
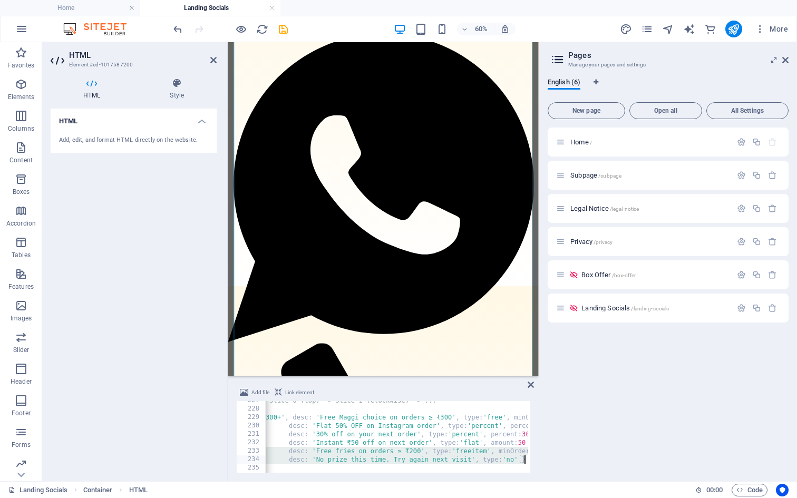
scroll to position [0, 180]
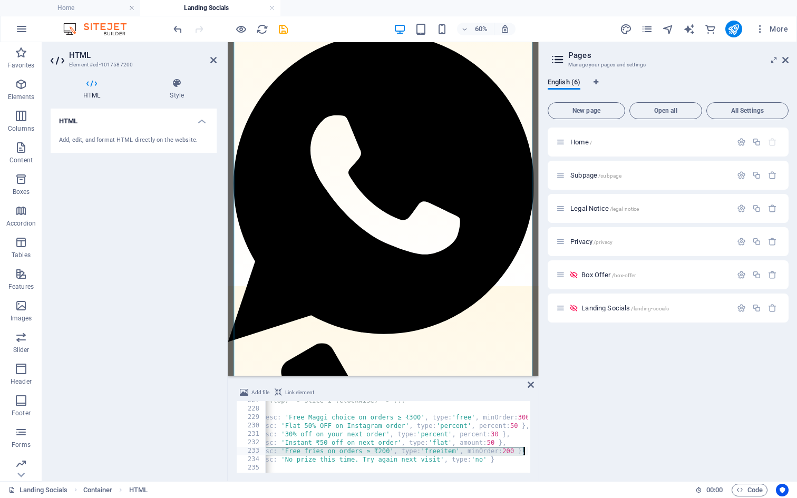
drag, startPoint x: 292, startPoint y: 453, endPoint x: 523, endPoint y: 451, distance: 230.2
click at [523, 451] on div "// Offers must be in this order: slice 0 (top) -> slice 1 (clockwise) -> ... co…" at bounding box center [578, 439] width 986 height 86
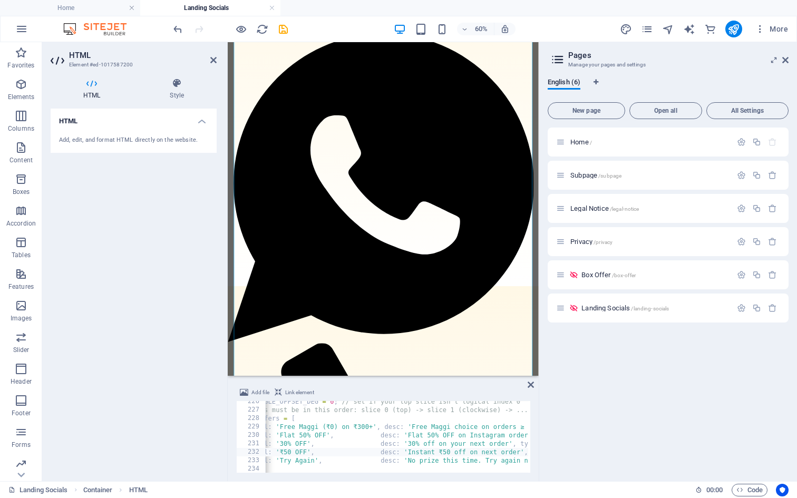
scroll to position [0, 55]
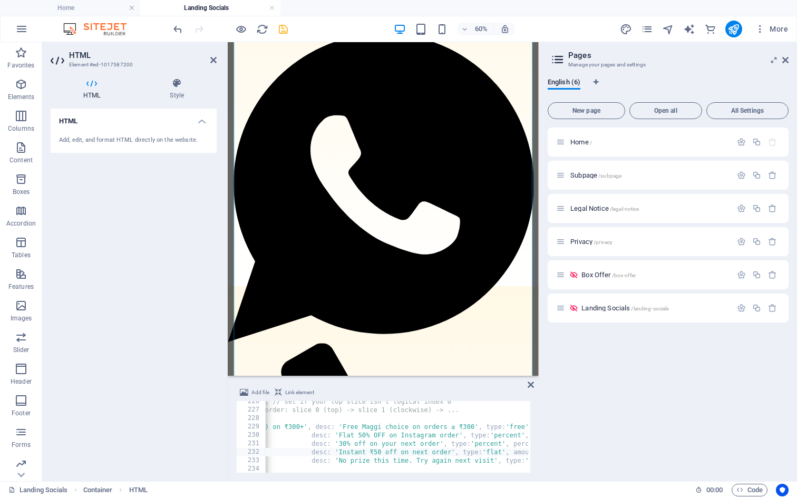
type textarea "{ label: '₹50 OFF', desc: 'Instant ₹50 off on next order', type:'flat', amount:…"
click at [285, 27] on icon "save" at bounding box center [283, 29] width 12 height 12
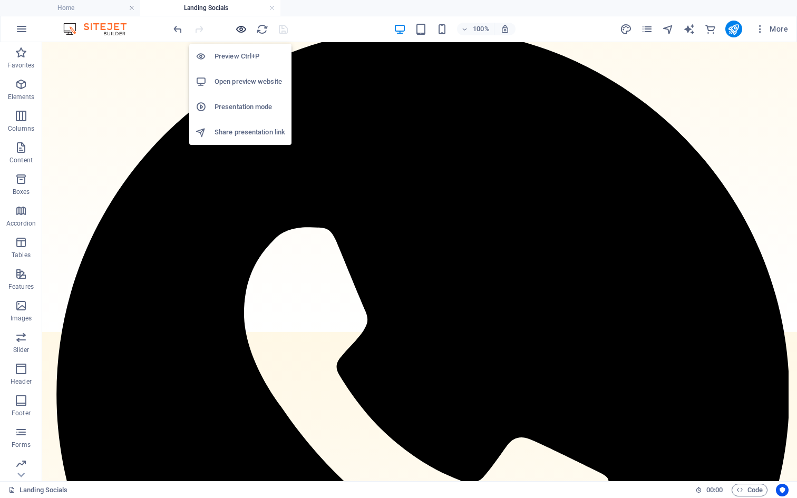
click at [236, 31] on icon "button" at bounding box center [241, 29] width 12 height 12
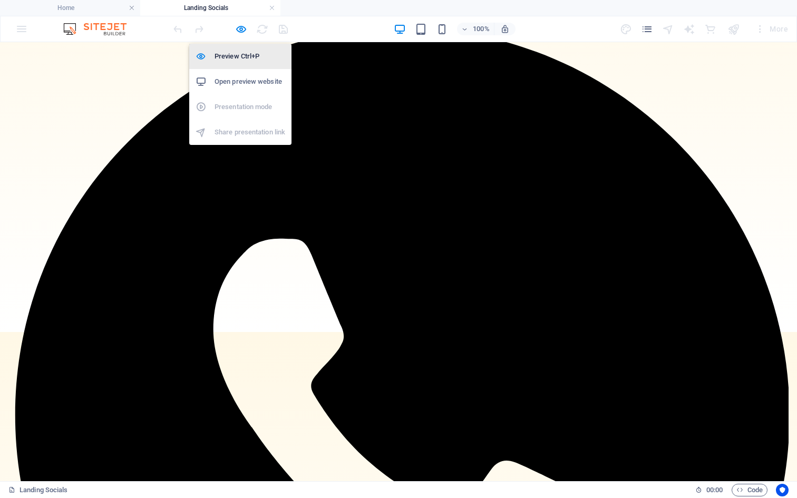
click at [238, 54] on h6 "Preview Ctrl+P" at bounding box center [249, 56] width 71 height 13
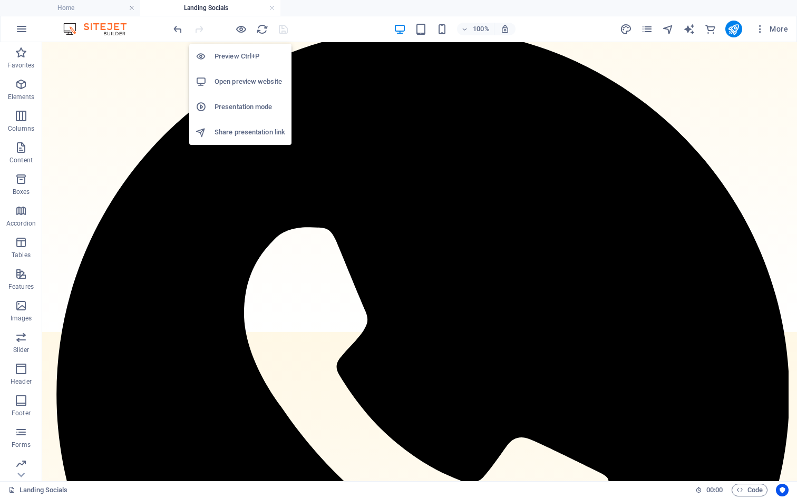
click at [244, 87] on h6 "Open preview website" at bounding box center [249, 81] width 71 height 13
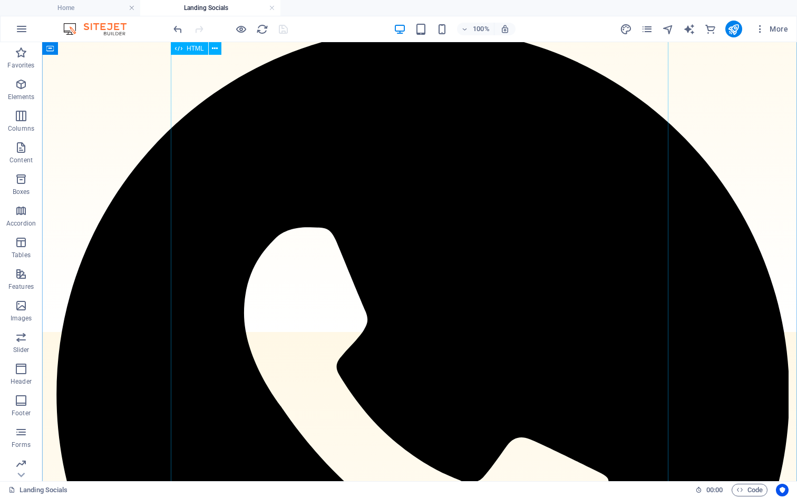
scroll to position [279, 0]
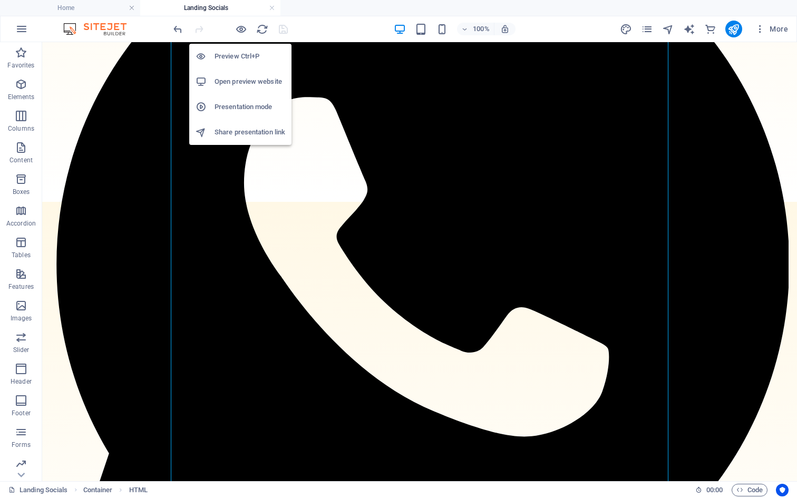
click at [246, 126] on h6 "Share presentation link" at bounding box center [249, 132] width 71 height 13
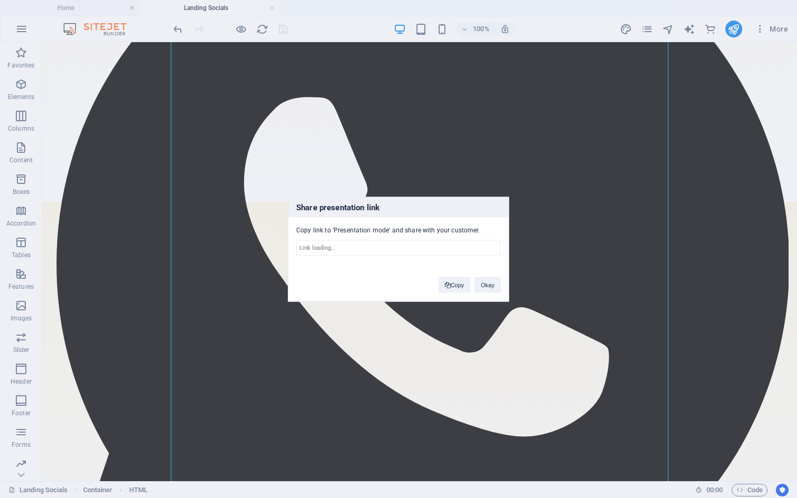
type input "https://cms.sitehub.io/presentation/2236101/90847a8ee746d85bcb82afa58c8fe934a9b…"
click at [490, 280] on button "Okay" at bounding box center [487, 285] width 26 height 16
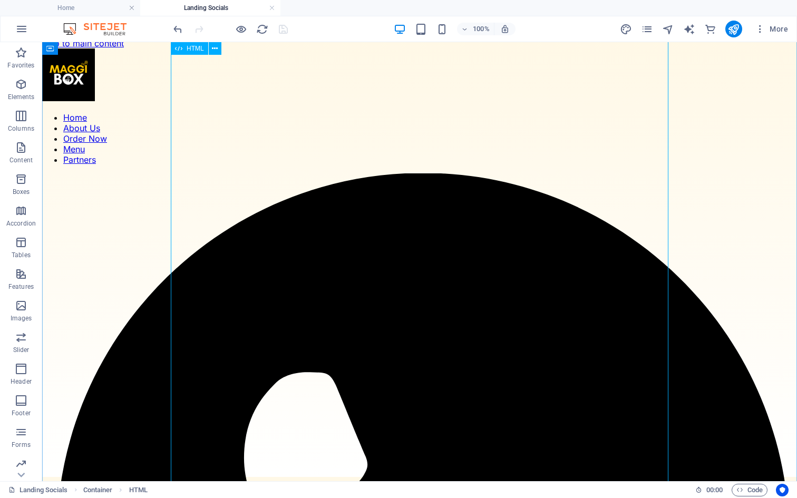
scroll to position [0, 0]
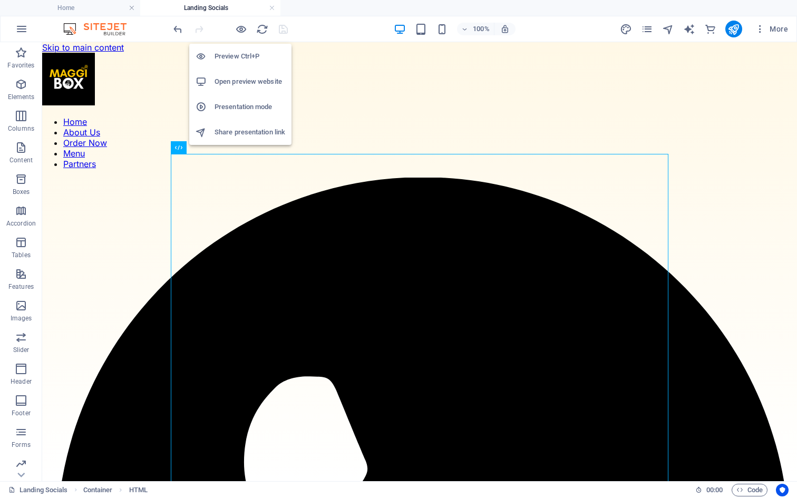
click at [245, 107] on h6 "Presentation mode" at bounding box center [249, 107] width 71 height 13
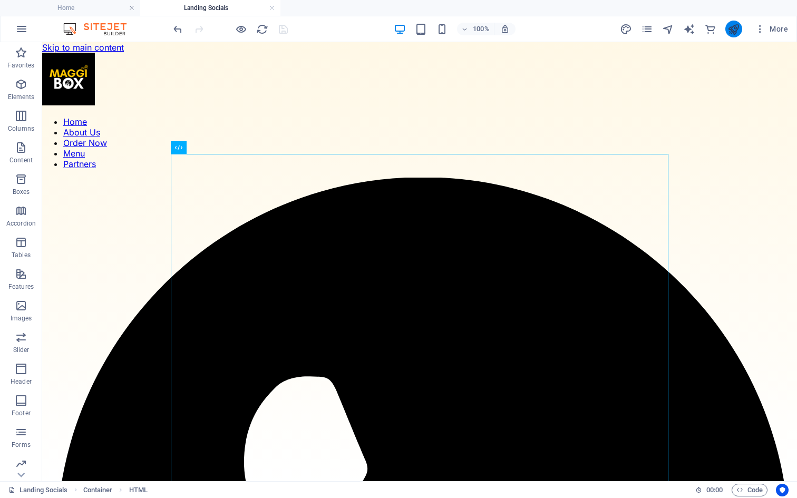
click at [735, 26] on icon "publish" at bounding box center [733, 29] width 12 height 12
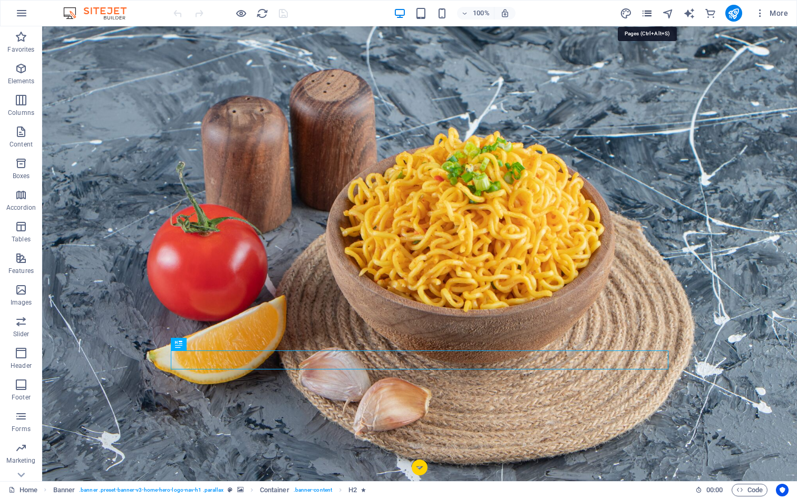
click at [650, 10] on icon "pages" at bounding box center [647, 13] width 12 height 12
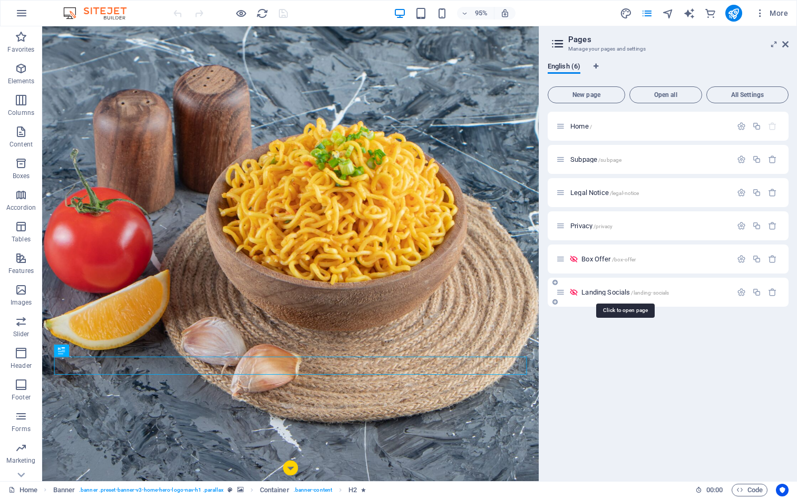
click at [638, 291] on span "/landing-socials" at bounding box center [650, 293] width 38 height 6
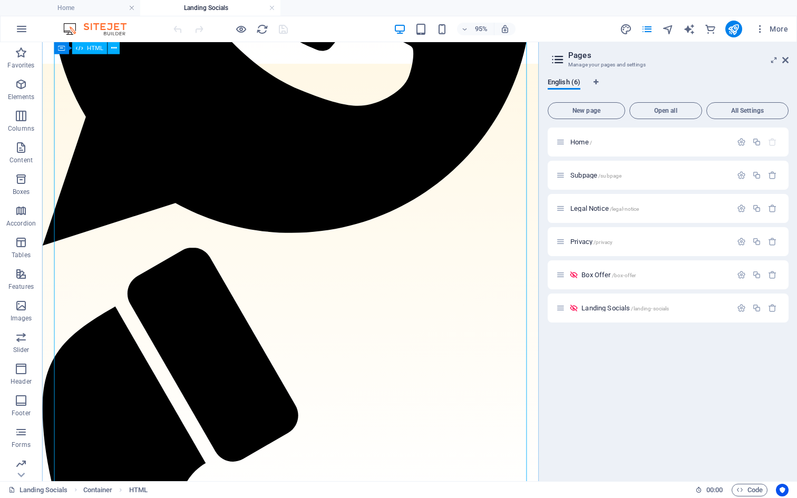
scroll to position [326, 0]
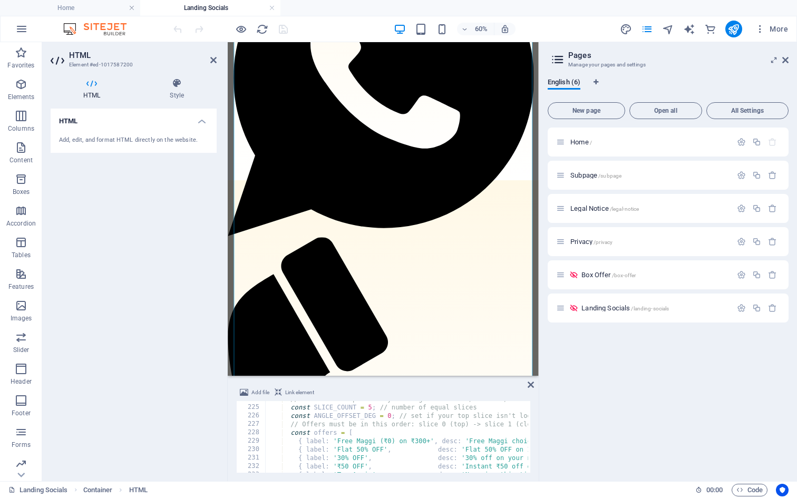
scroll to position [1854, 0]
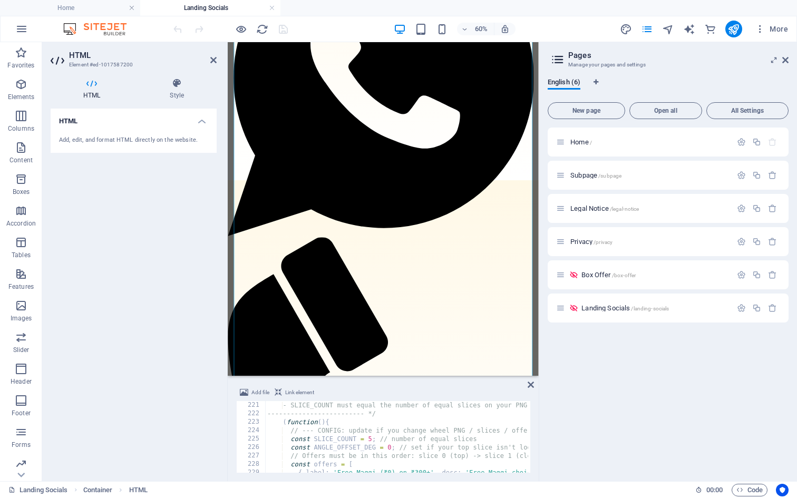
click at [390, 447] on div "- SLICE_COUNT must equal the number of equal slices on your PNG ---------------…" at bounding box center [758, 444] width 986 height 86
click at [441, 407] on div "- SLICE_COUNT must equal the number of equal slices on your PNG ---------------…" at bounding box center [758, 444] width 986 height 86
type textarea "- SLICE_COUNT must equal the number of equal slices on your PNG"
click at [282, 31] on icon "save" at bounding box center [283, 29] width 12 height 12
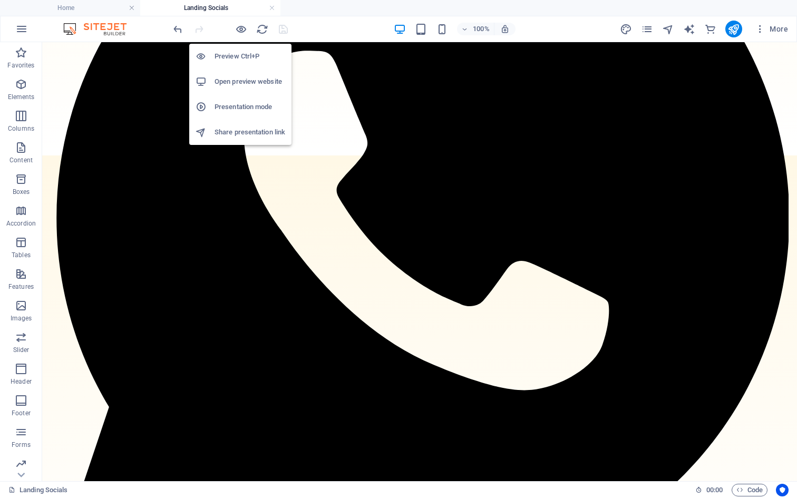
click at [241, 112] on h6 "Presentation mode" at bounding box center [249, 107] width 71 height 13
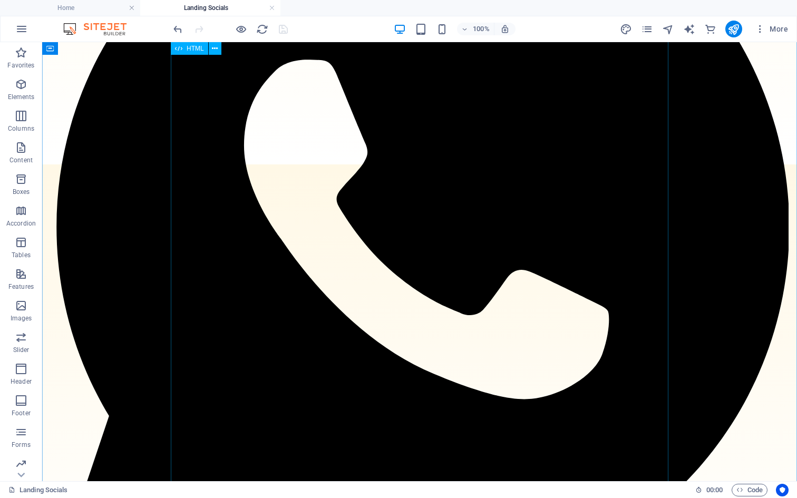
scroll to position [326, 0]
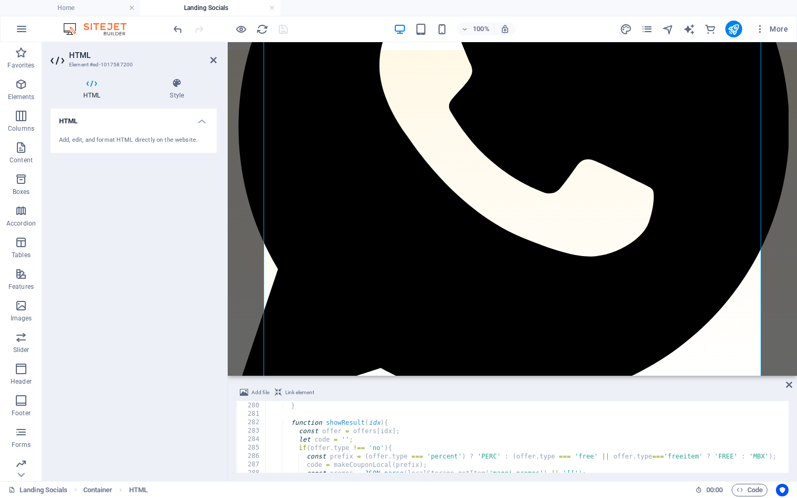
scroll to position [0, 0]
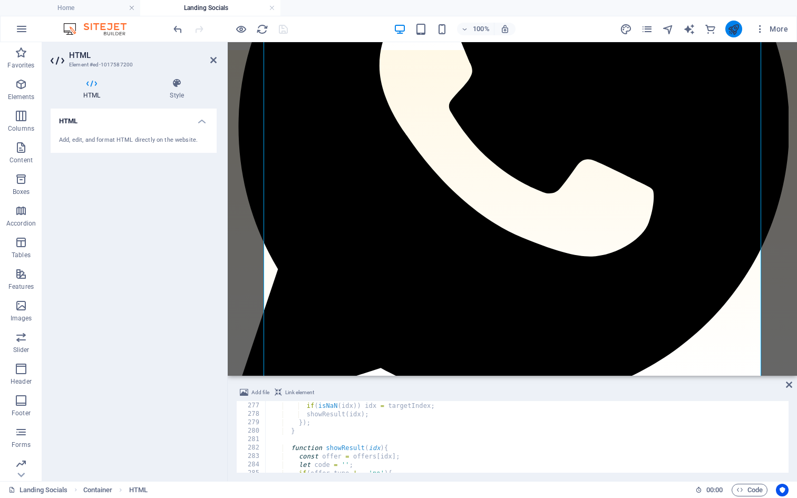
click at [733, 29] on icon "publish" at bounding box center [733, 29] width 12 height 12
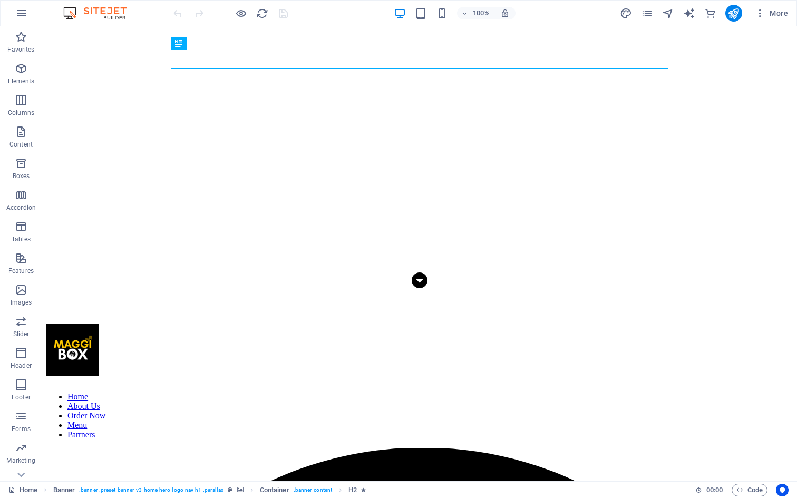
scroll to position [97, 0]
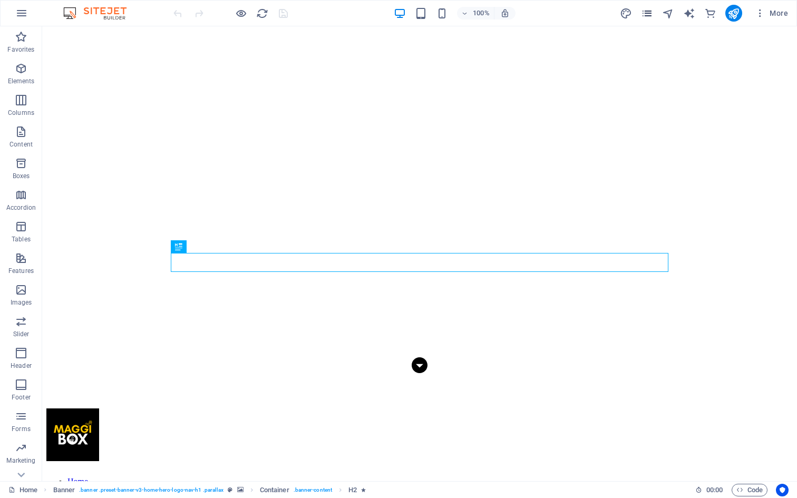
click at [644, 16] on icon "pages" at bounding box center [647, 13] width 12 height 12
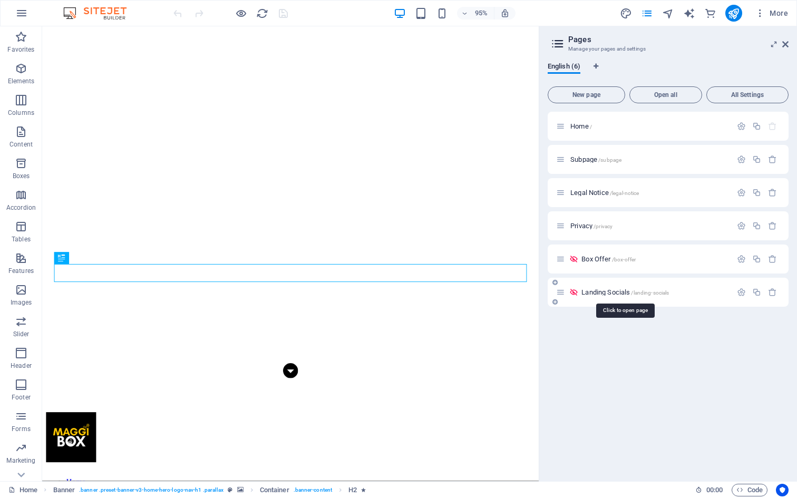
click at [616, 294] on span "Landing Socials /landing-socials" at bounding box center [624, 292] width 87 height 8
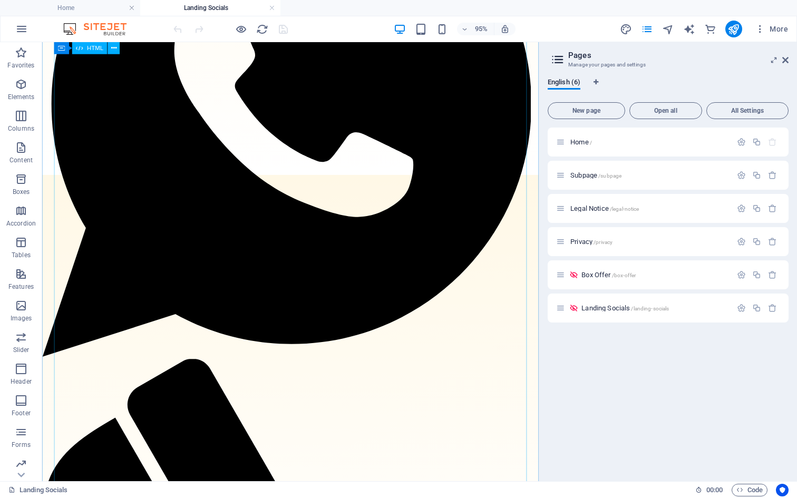
scroll to position [359, 0]
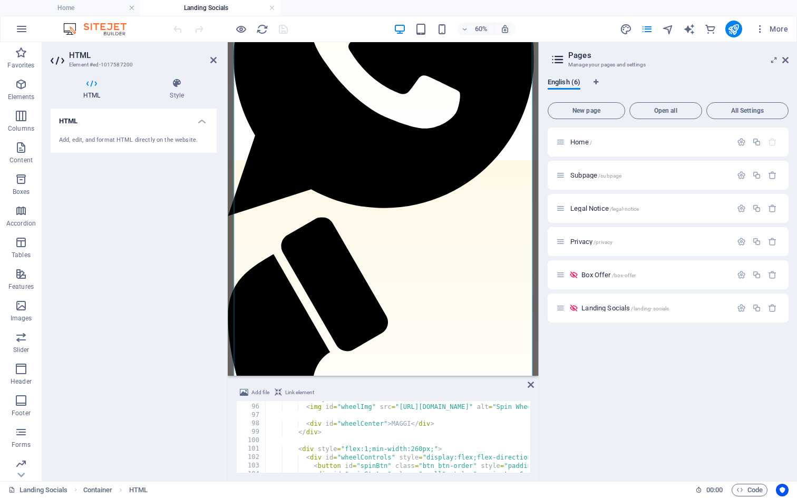
scroll to position [783, 0]
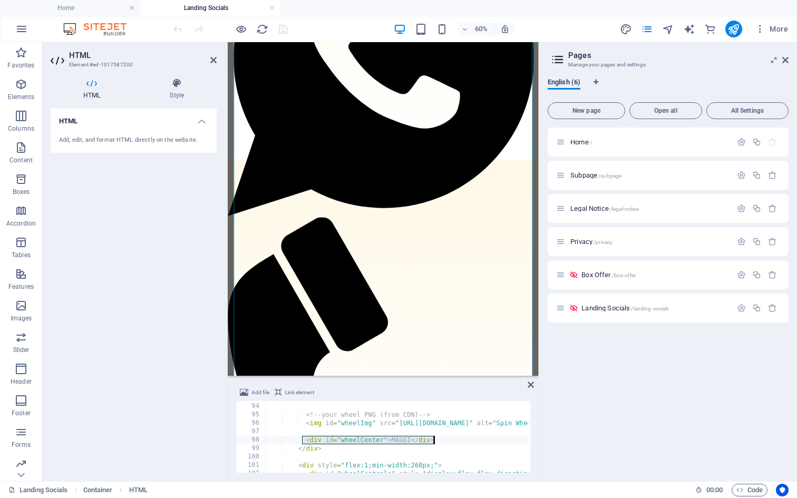
drag, startPoint x: 303, startPoint y: 441, endPoint x: 447, endPoint y: 439, distance: 144.4
click at [447, 439] on div "</ div > <!-- your wheel PNG (from CDN) --> < img id = "wheelImg" src = "https:…" at bounding box center [758, 437] width 986 height 86
type textarea "<div id="wheelCenter">MAGGI</div>"
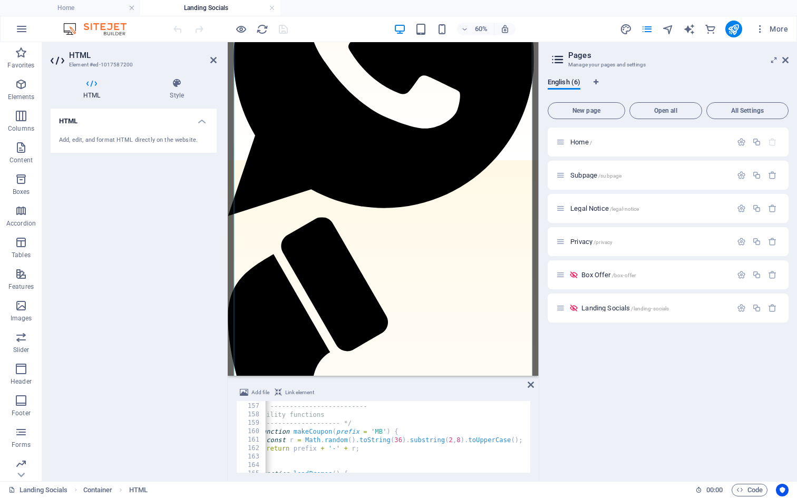
scroll to position [0, 0]
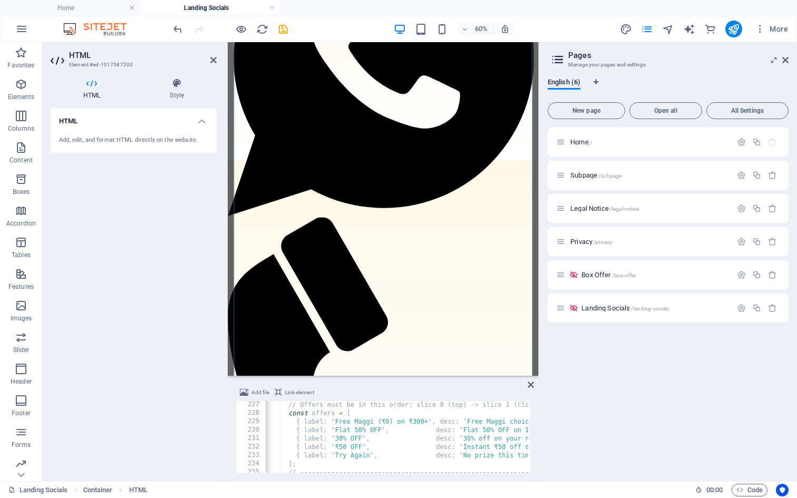
click at [347, 447] on div "// Offers must be in this order: slice 0 (top) -> slice 1 (clockwise) -> ... co…" at bounding box center [756, 443] width 986 height 86
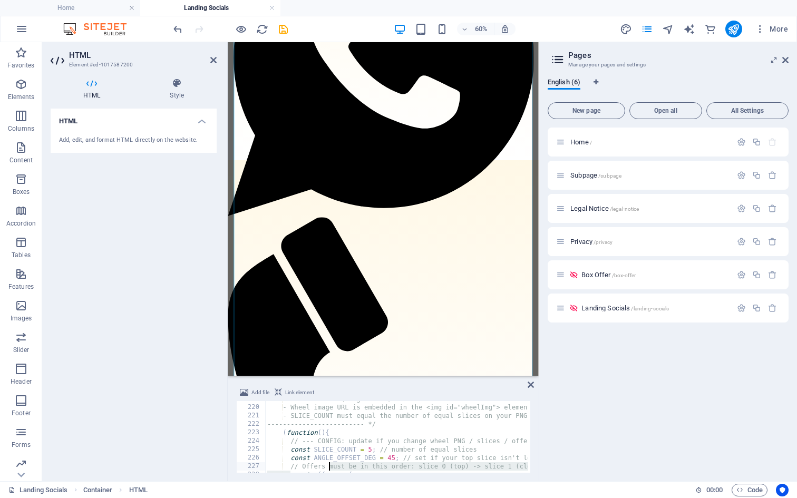
scroll to position [1903, 0]
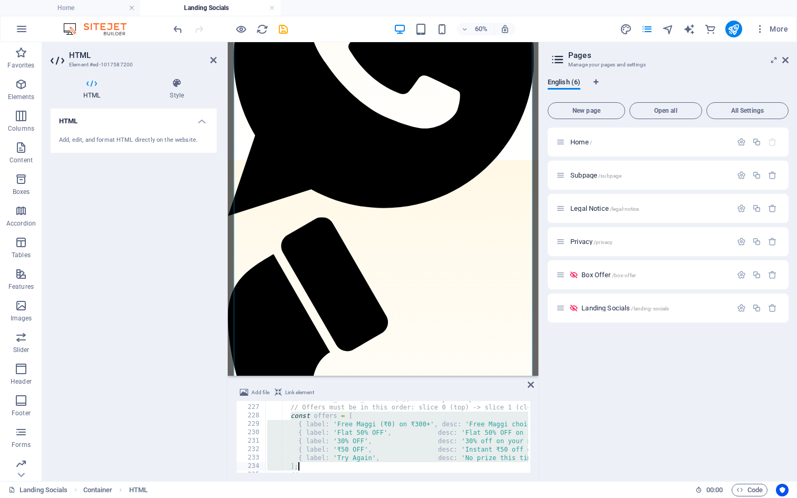
drag, startPoint x: 289, startPoint y: 429, endPoint x: 326, endPoint y: 465, distance: 51.4
click at [326, 465] on div "const ANGLE_OFFSET_DEG = 45 ; // set if your top slice isn't logical index 0 //…" at bounding box center [758, 438] width 986 height 86
type textarea "{ label: 'Try Again', desc: 'No prize this time. Try again next visit', type:'n…"
paste textarea
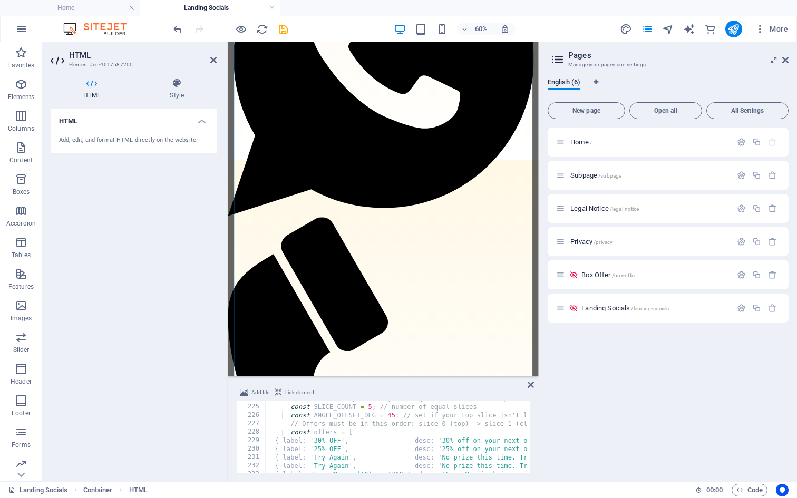
scroll to position [1906, 0]
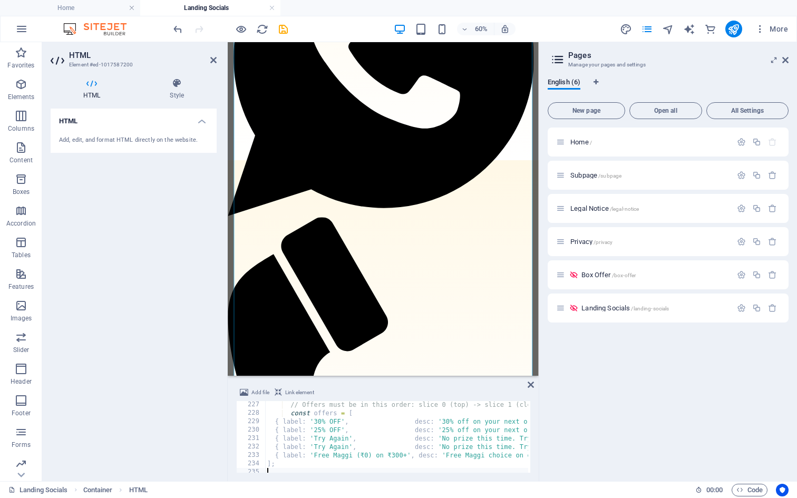
click at [267, 464] on div "// Offers must be in this order: slice 0 (top) -> slice 1 (clockwise) -> ... co…" at bounding box center [758, 443] width 986 height 86
click at [408, 444] on div "// Offers must be in this order: slice 0 (top) -> slice 1 (clockwise) -> ... co…" at bounding box center [748, 443] width 986 height 86
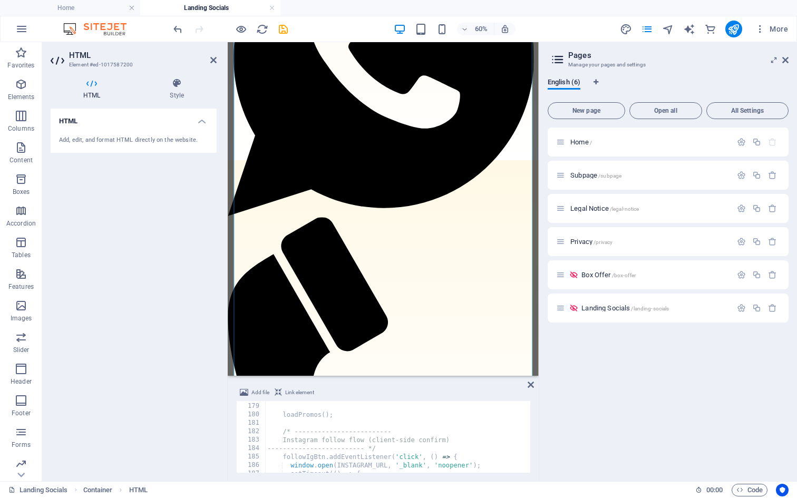
scroll to position [1534, 0]
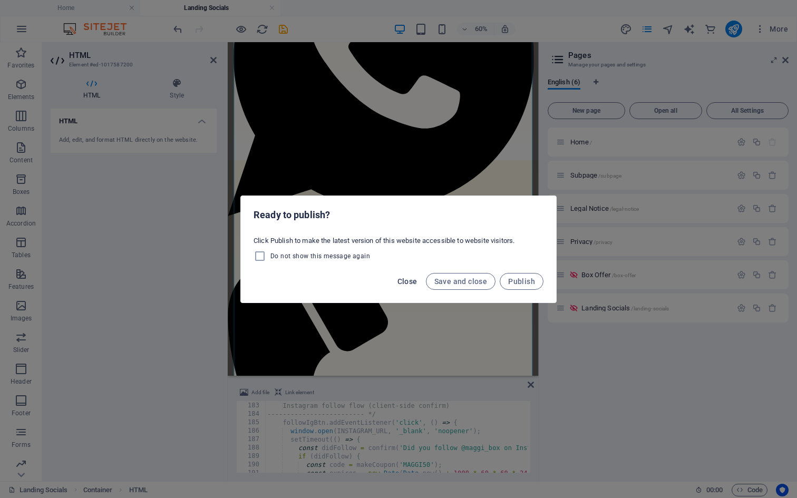
click at [402, 277] on span "Close" at bounding box center [407, 281] width 20 height 8
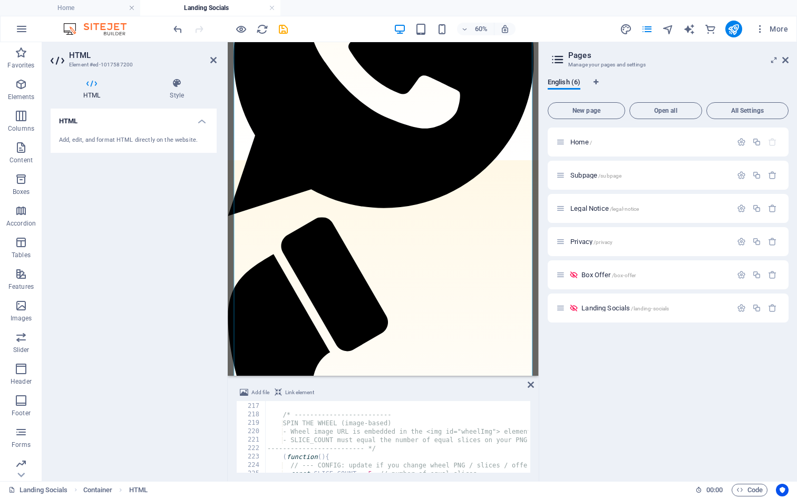
scroll to position [1860, 0]
click at [384, 445] on div "- SLICE_COUNT must equal the number of equal slices on your PNG ---------------…" at bounding box center [748, 440] width 986 height 86
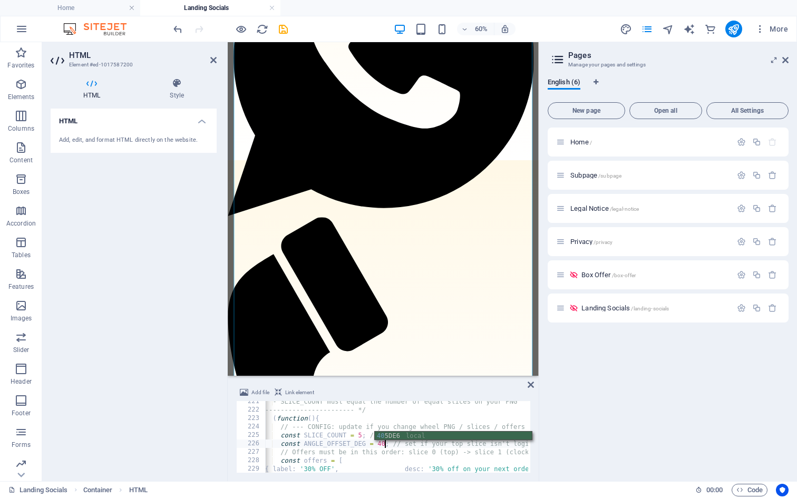
click at [450, 462] on div "- SLICE_COUNT must equal the number of equal slices on your PNG ---------------…" at bounding box center [748, 440] width 986 height 86
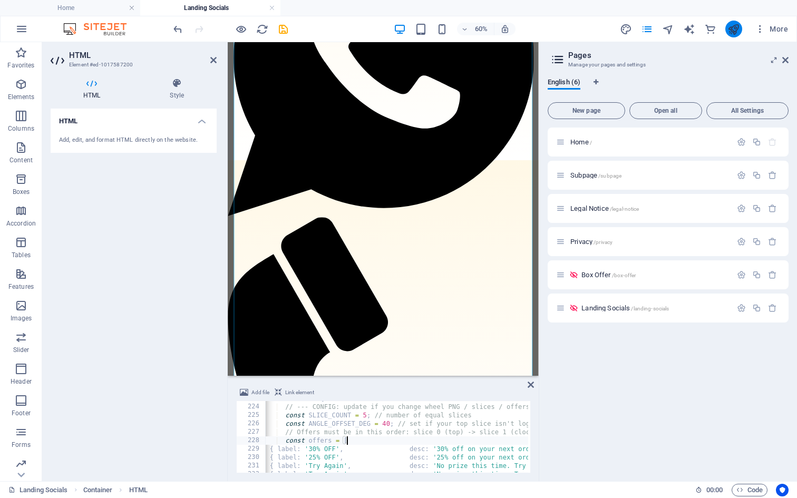
type textarea "const offers = ["
click at [731, 28] on icon "publish" at bounding box center [733, 29] width 12 height 12
